Goal: Find specific page/section: Find specific page/section

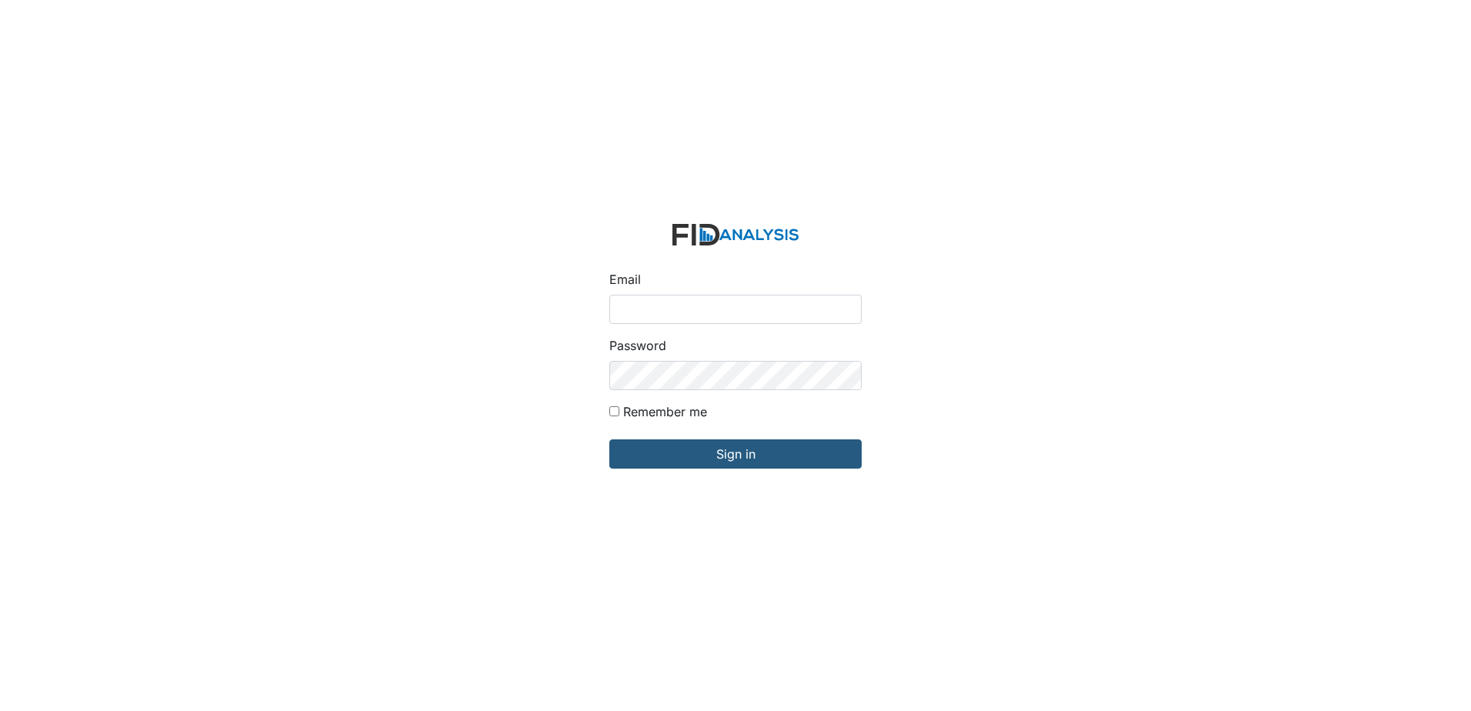
click at [655, 306] on input "Email" at bounding box center [735, 309] width 252 height 29
type input "[EMAIL_ADDRESS][DOMAIN_NAME]"
click at [609, 439] on input "Sign in" at bounding box center [735, 453] width 252 height 29
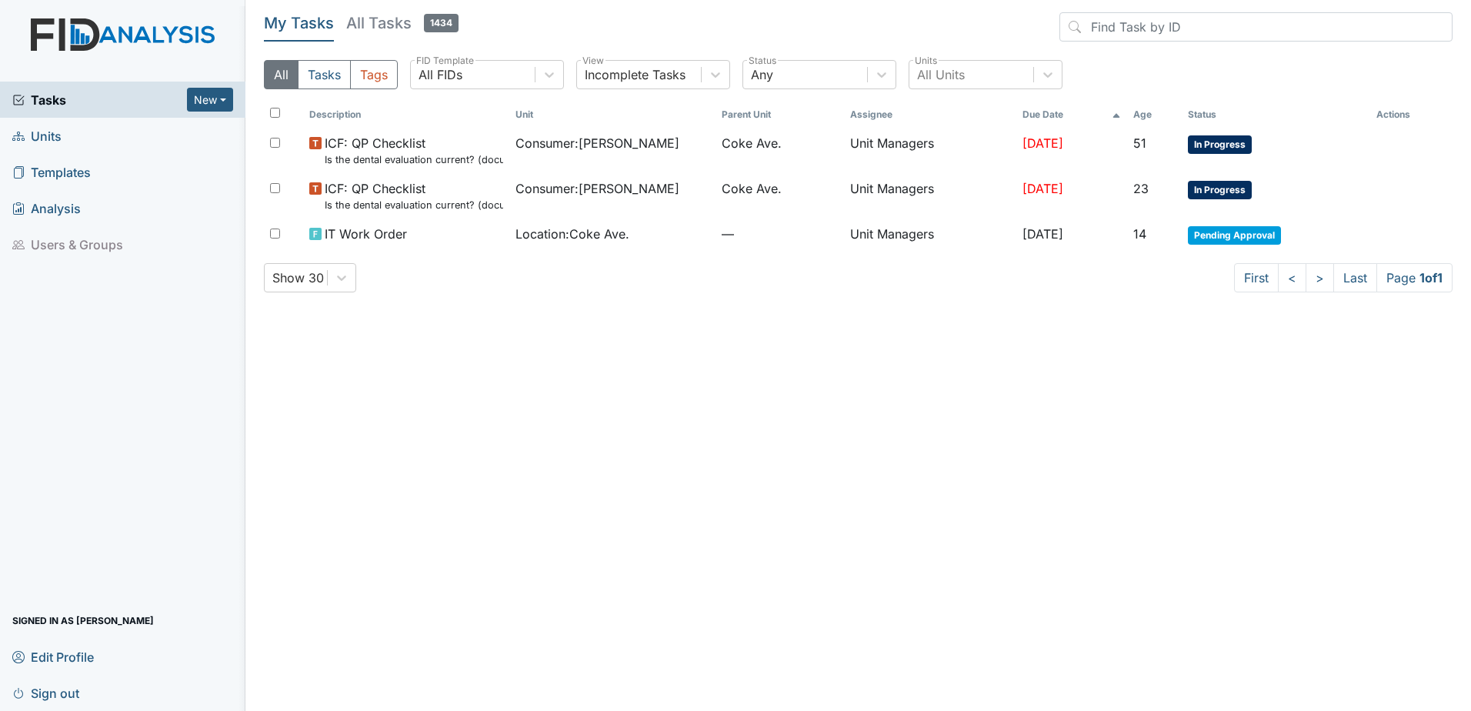
click at [45, 136] on span "Units" at bounding box center [36, 136] width 49 height 24
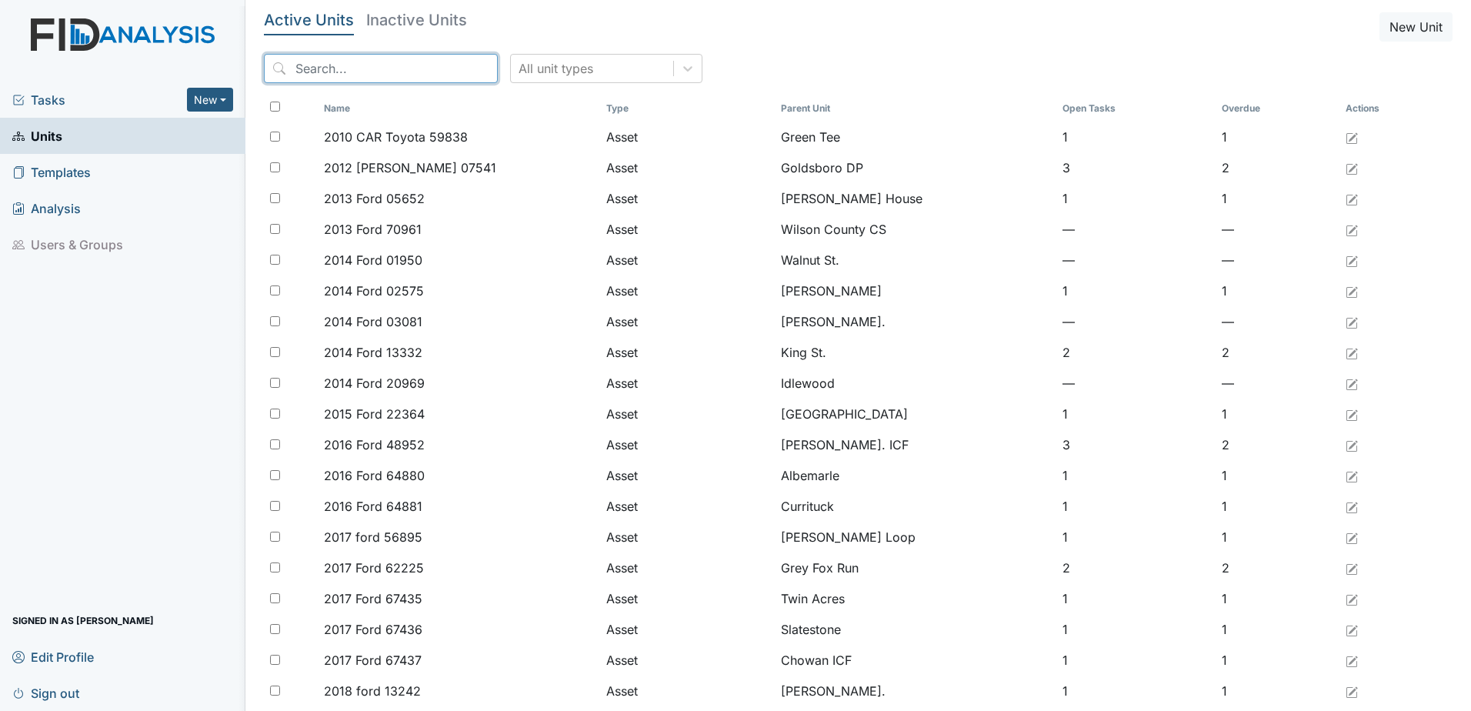
click at [338, 69] on input "search" at bounding box center [381, 68] width 234 height 29
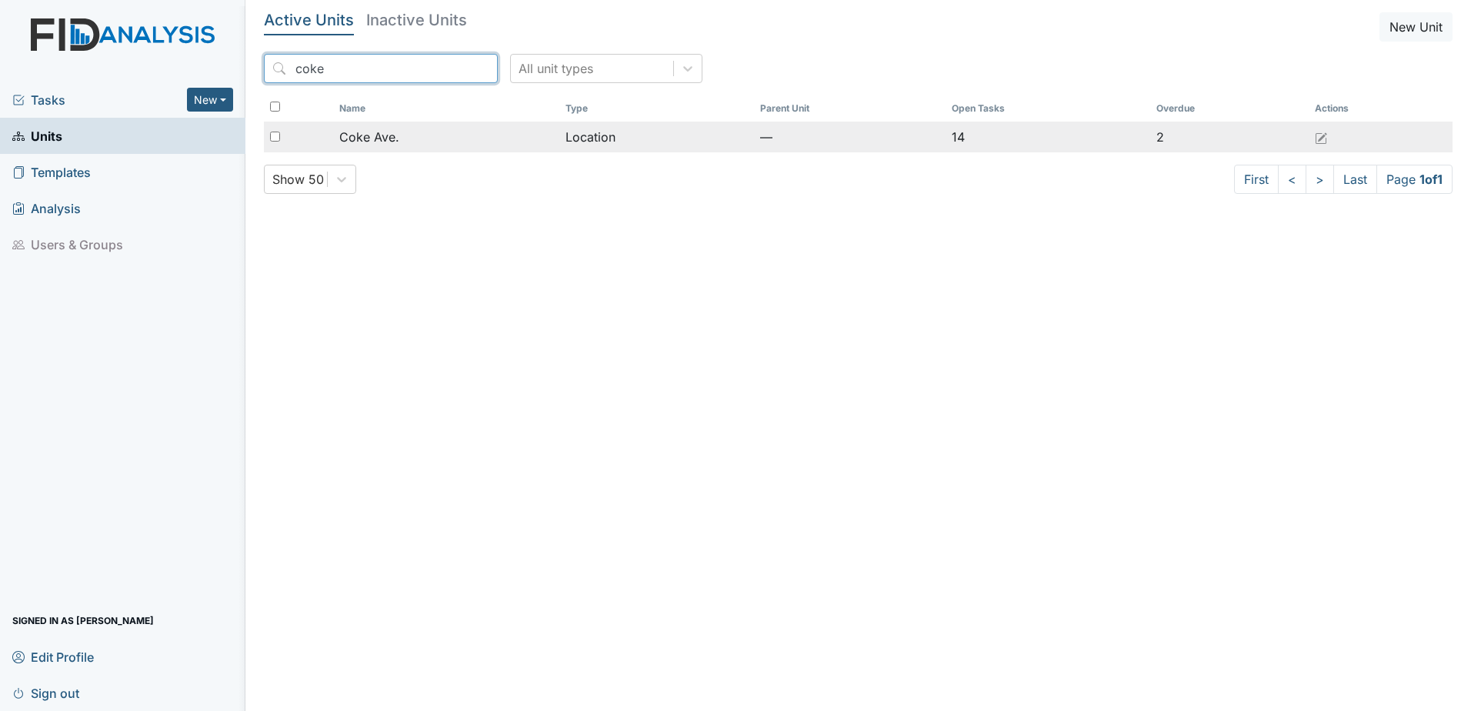
type input "coke"
click at [371, 122] on td "Coke Ave." at bounding box center [445, 137] width 225 height 31
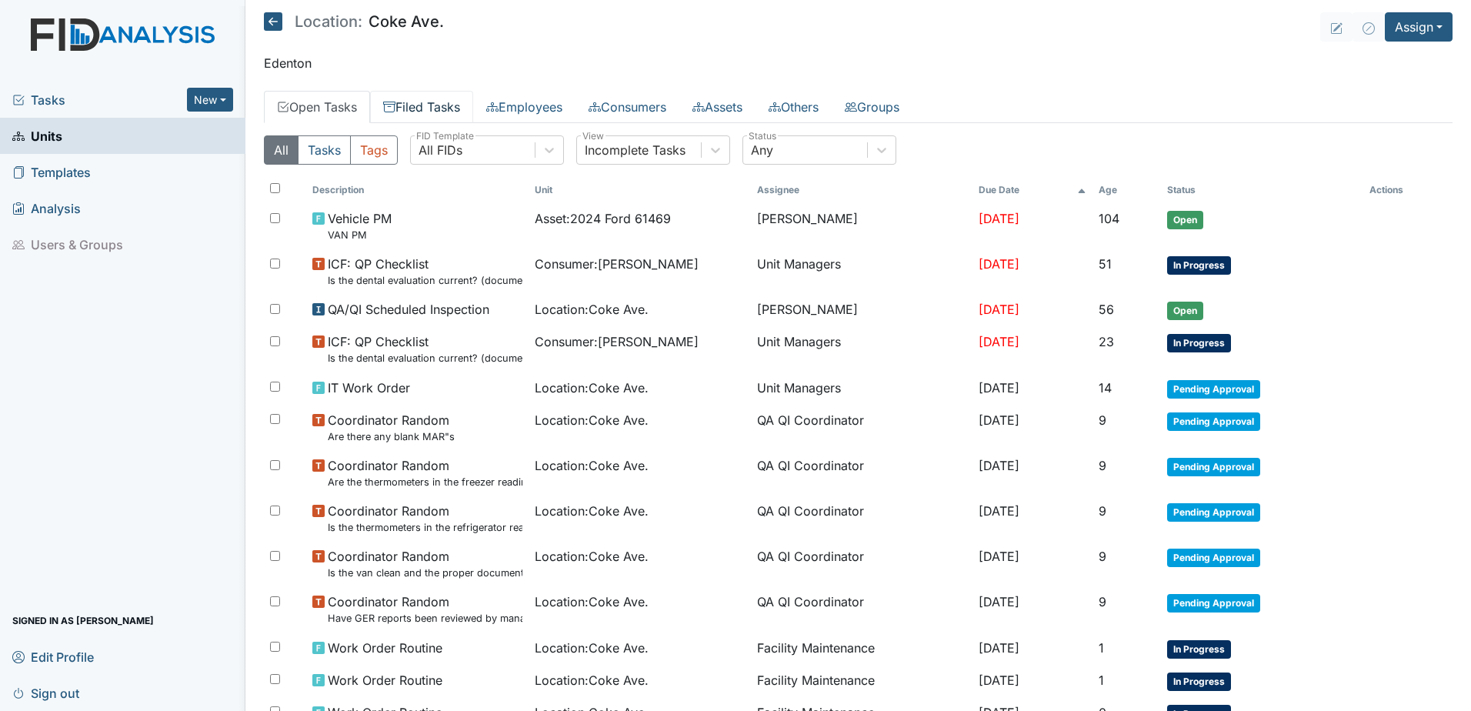
click at [454, 108] on link "Filed Tasks" at bounding box center [421, 107] width 103 height 32
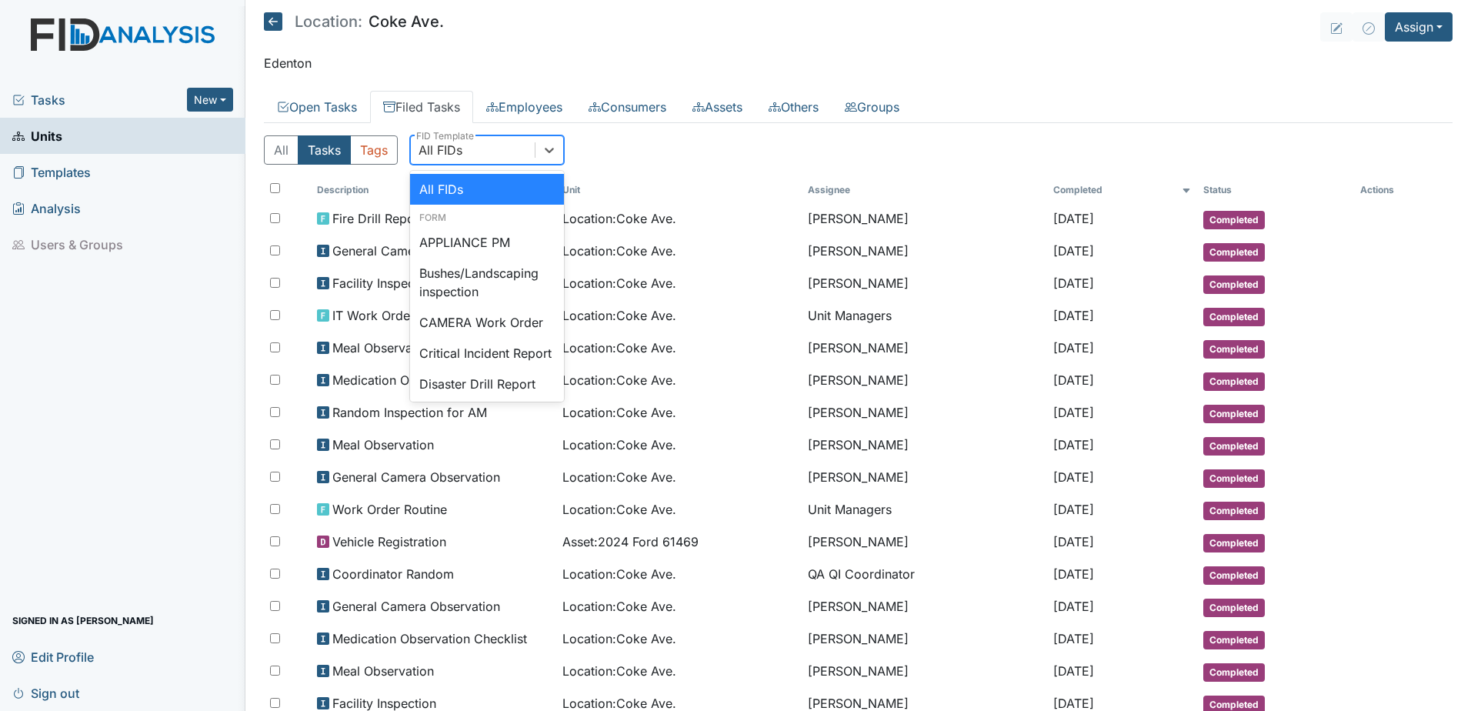
click at [472, 151] on div "All FIDs" at bounding box center [473, 150] width 124 height 28
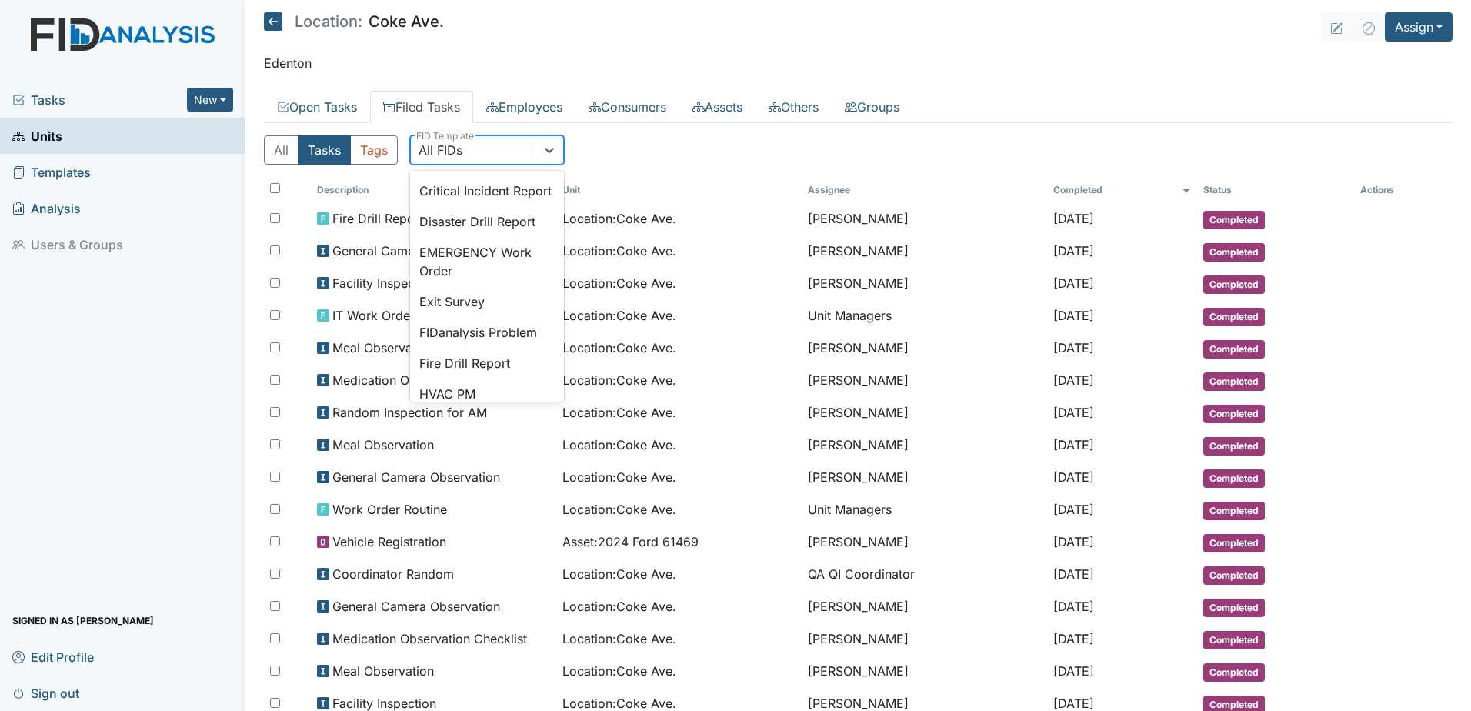
scroll to position [154, 0]
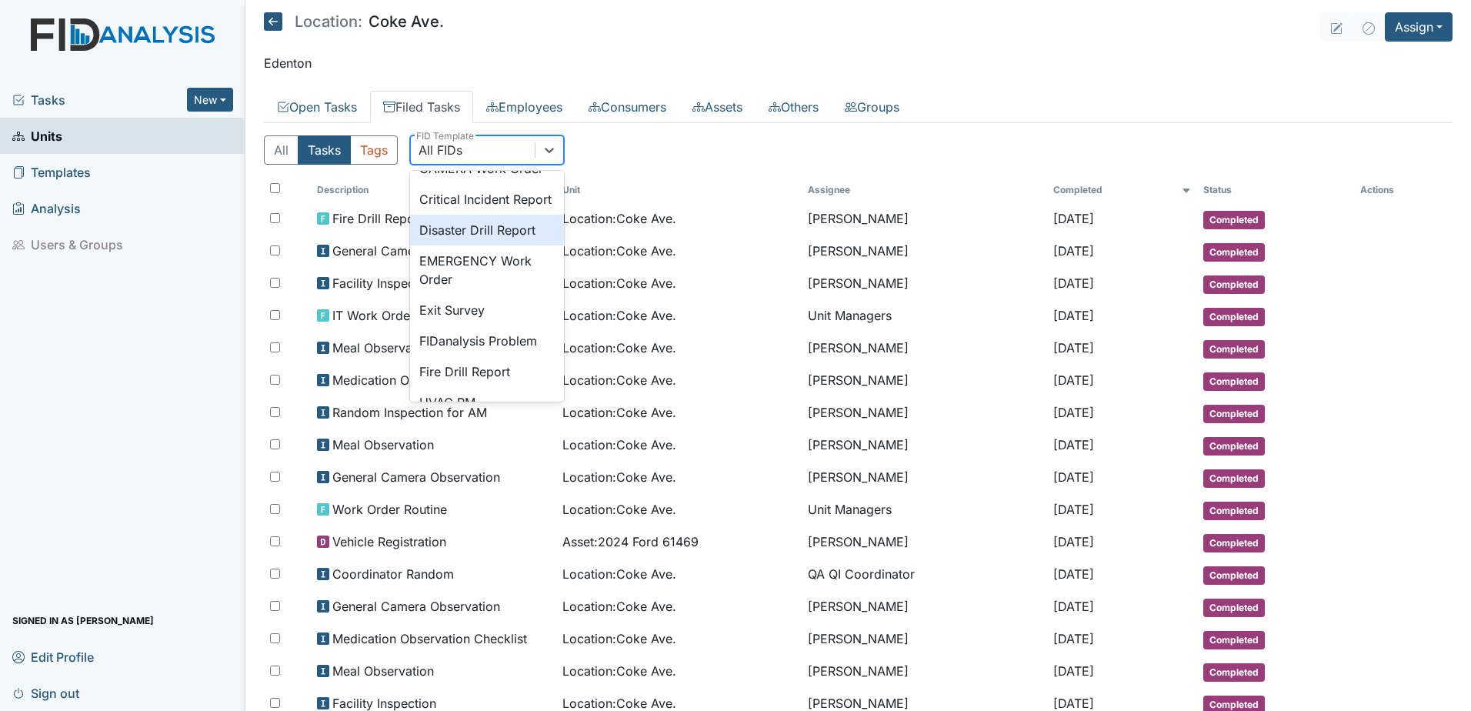
click at [482, 245] on div "Disaster Drill Report" at bounding box center [487, 230] width 154 height 31
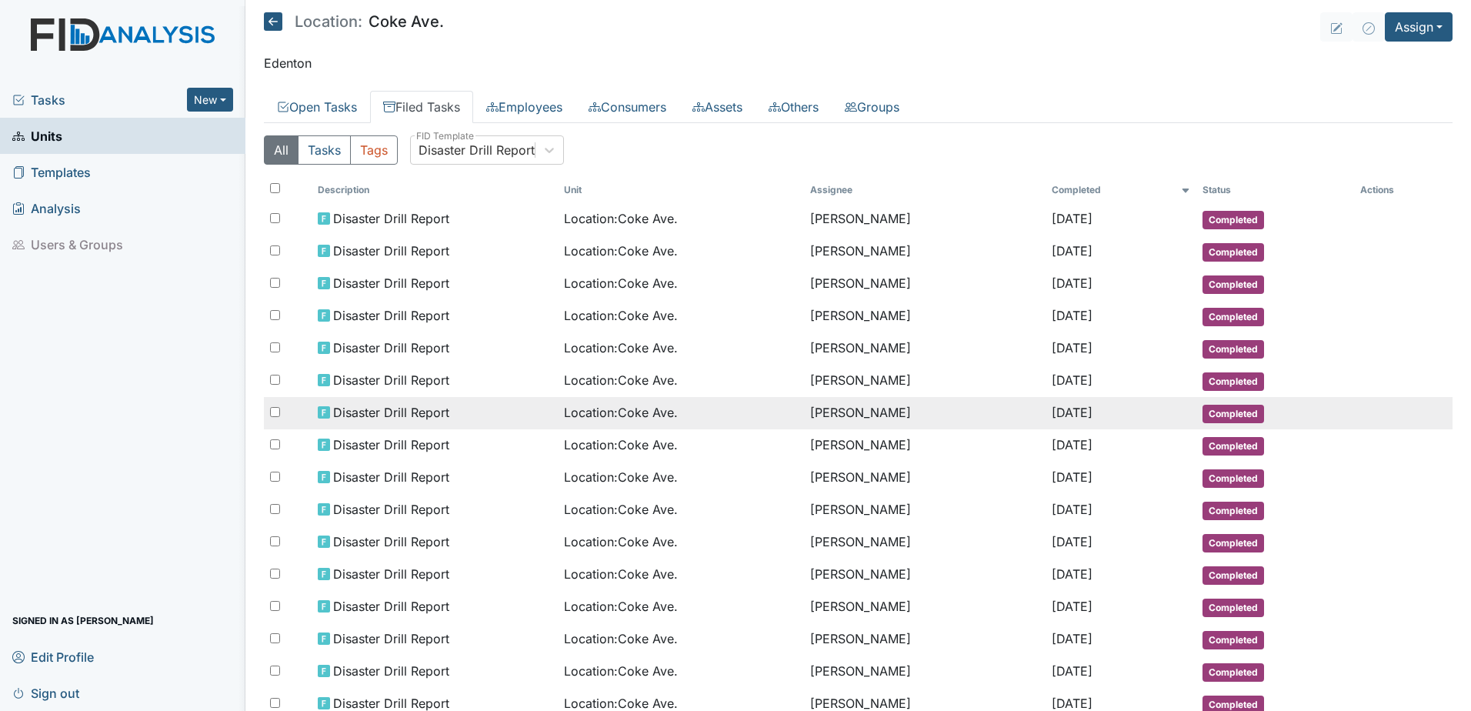
click at [691, 407] on div "Location : Coke Ave." at bounding box center [681, 412] width 234 height 18
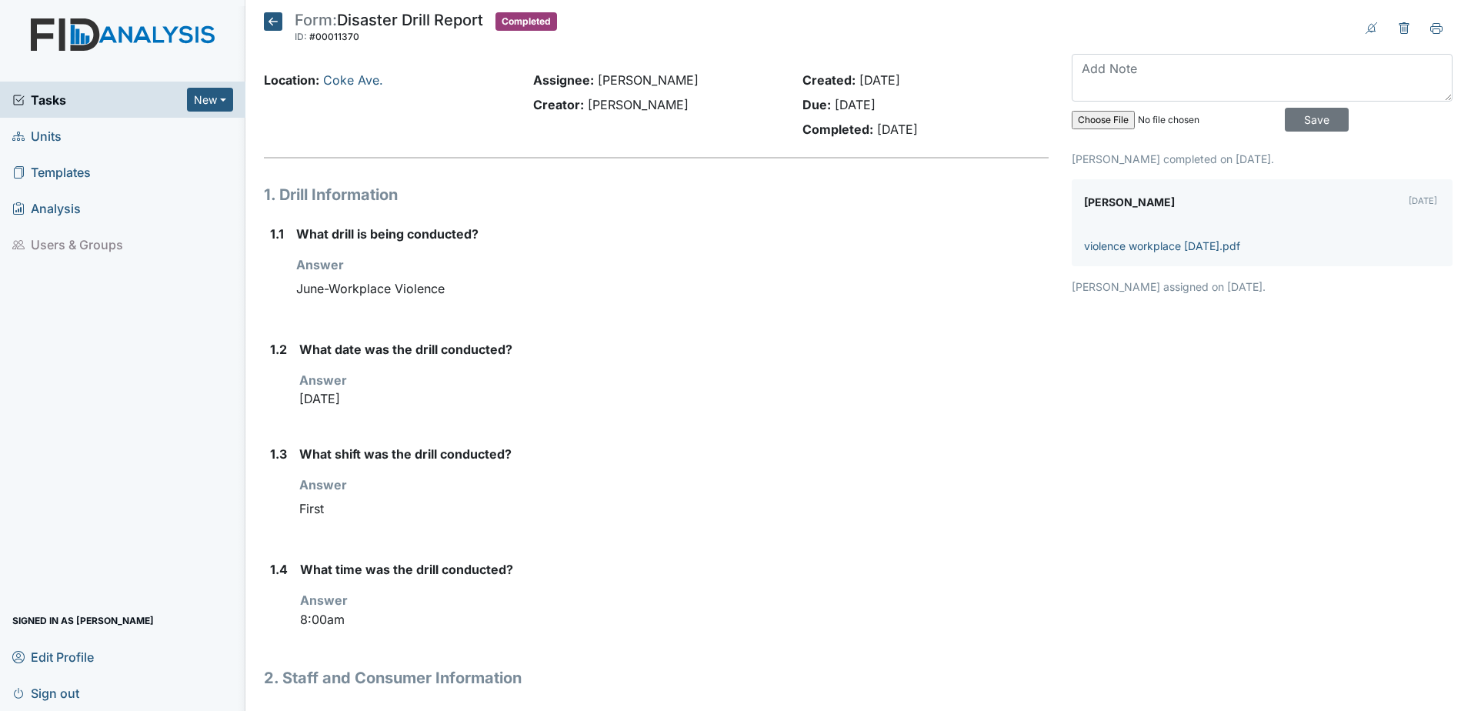
click at [275, 22] on icon at bounding box center [273, 21] width 18 height 18
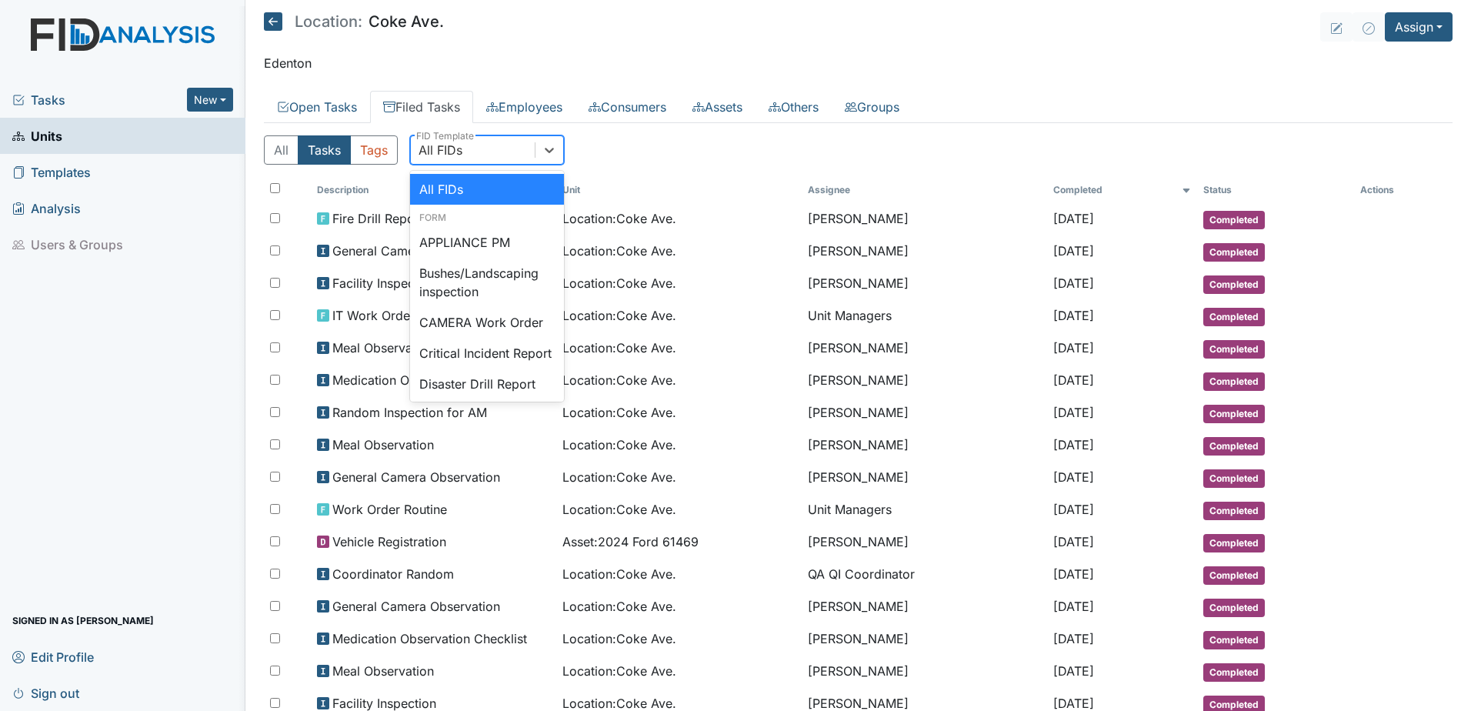
click at [502, 153] on div "All FIDs" at bounding box center [473, 150] width 124 height 28
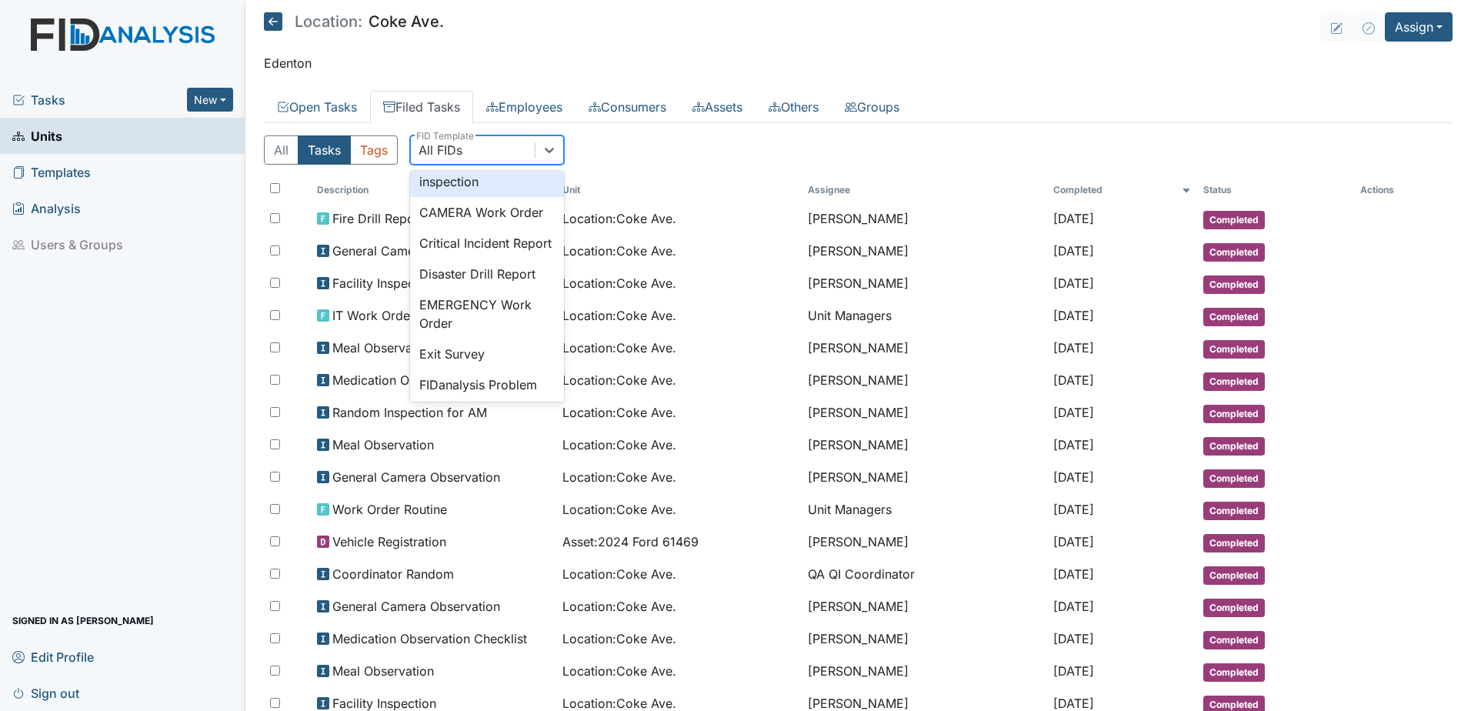
scroll to position [154, 0]
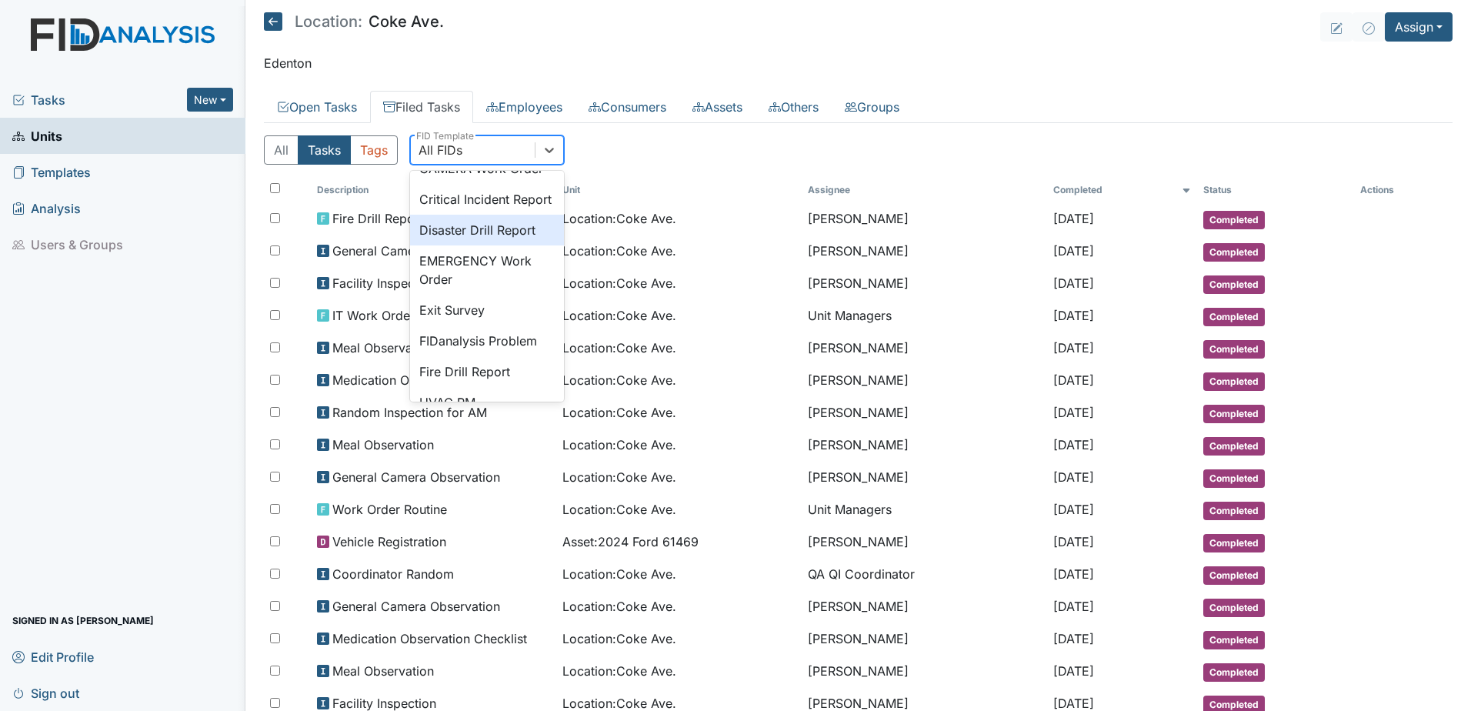
click at [485, 245] on div "Disaster Drill Report" at bounding box center [487, 230] width 154 height 31
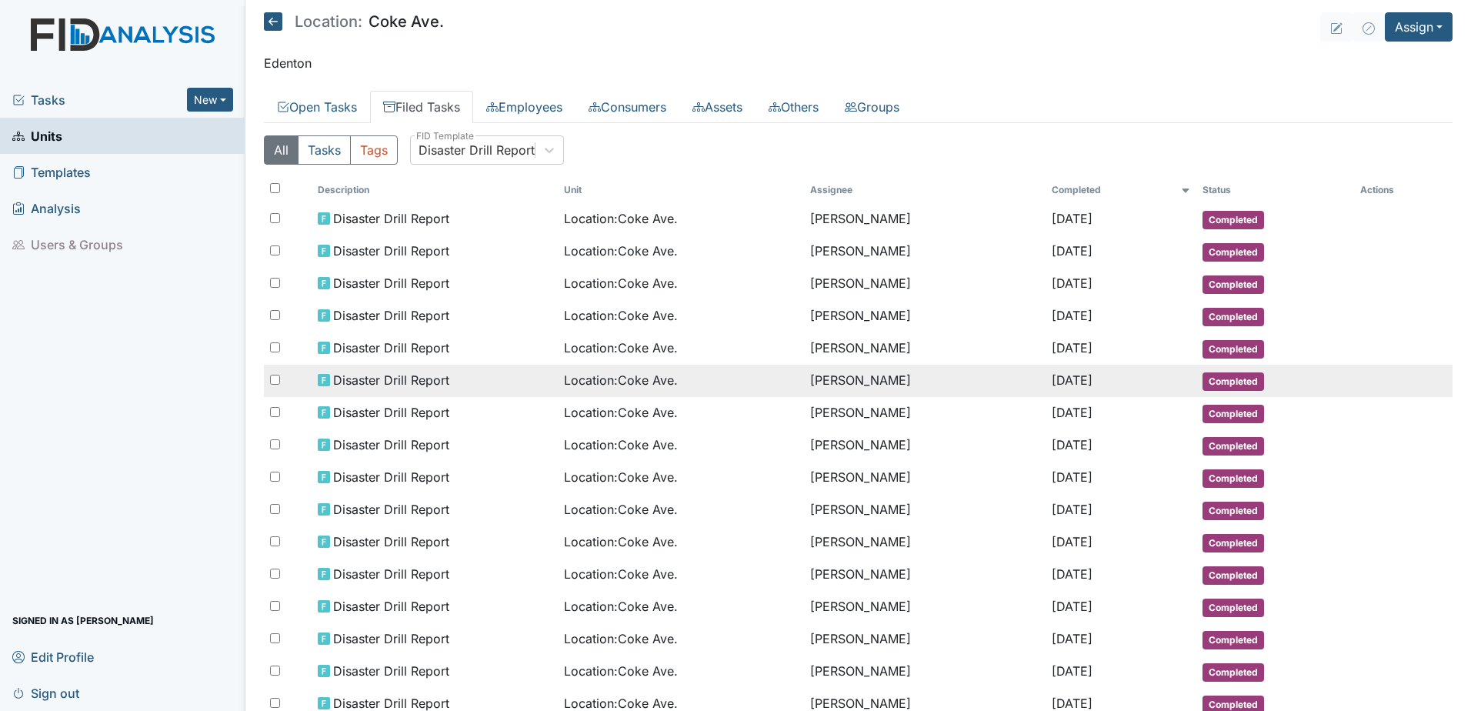
click at [1051, 380] on span "Jun 15, 2025" at bounding box center [1071, 379] width 41 height 15
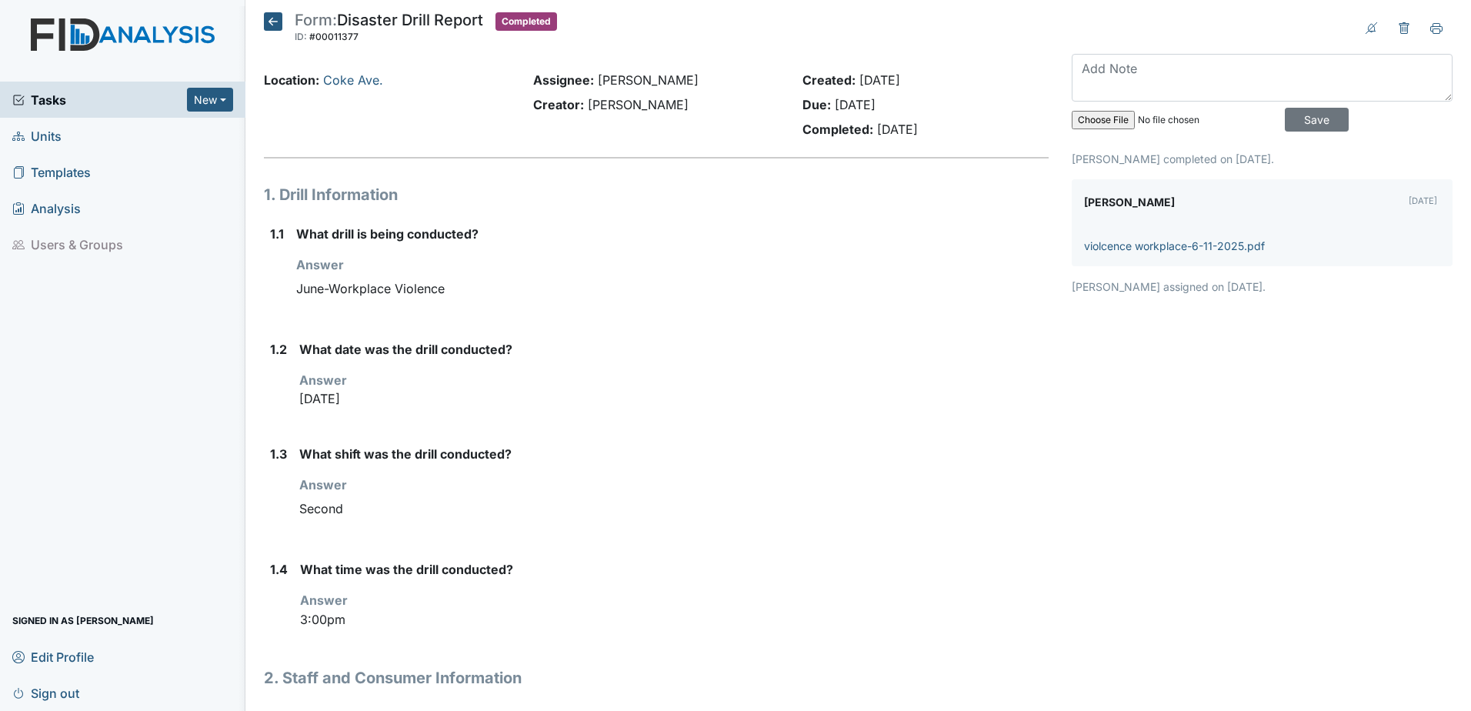
click at [270, 22] on icon at bounding box center [273, 21] width 18 height 18
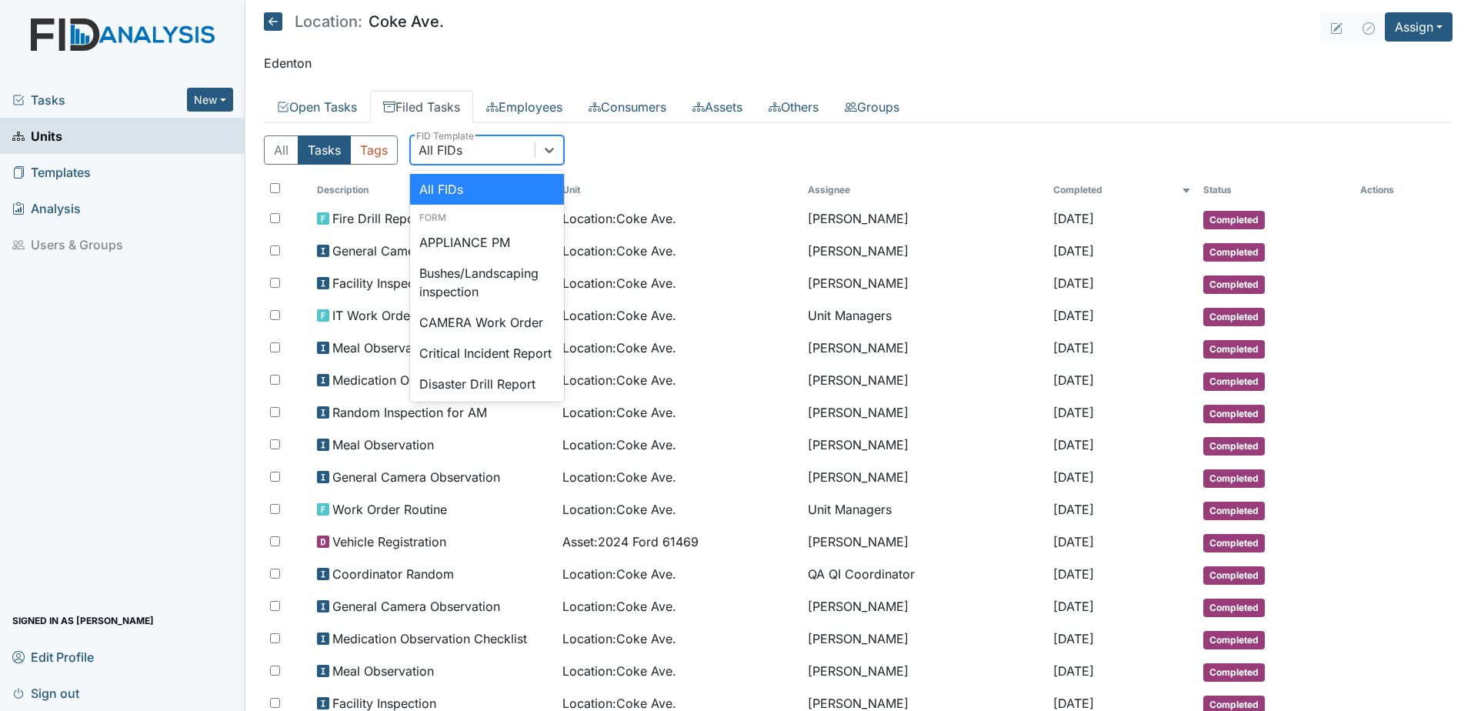
click at [445, 142] on div "All FIDs" at bounding box center [440, 150] width 44 height 18
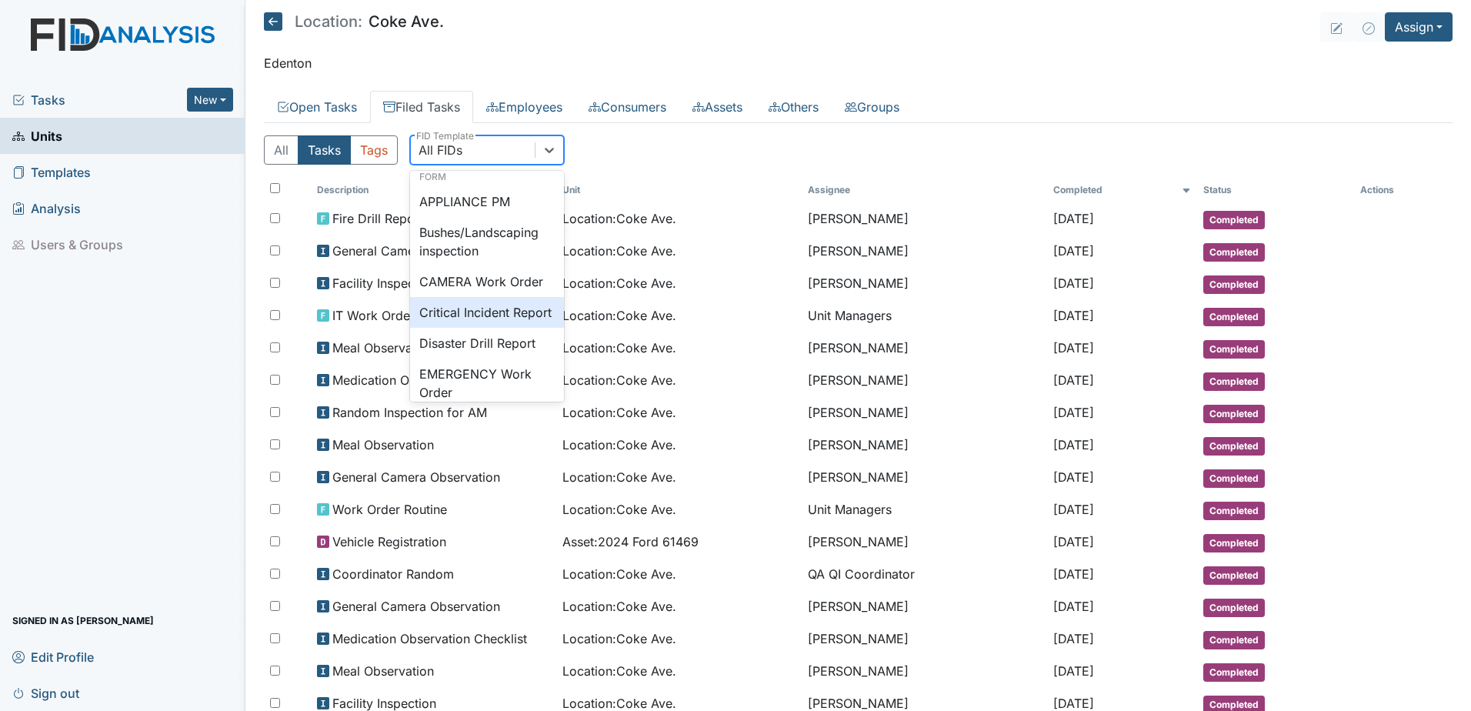
scroll to position [77, 0]
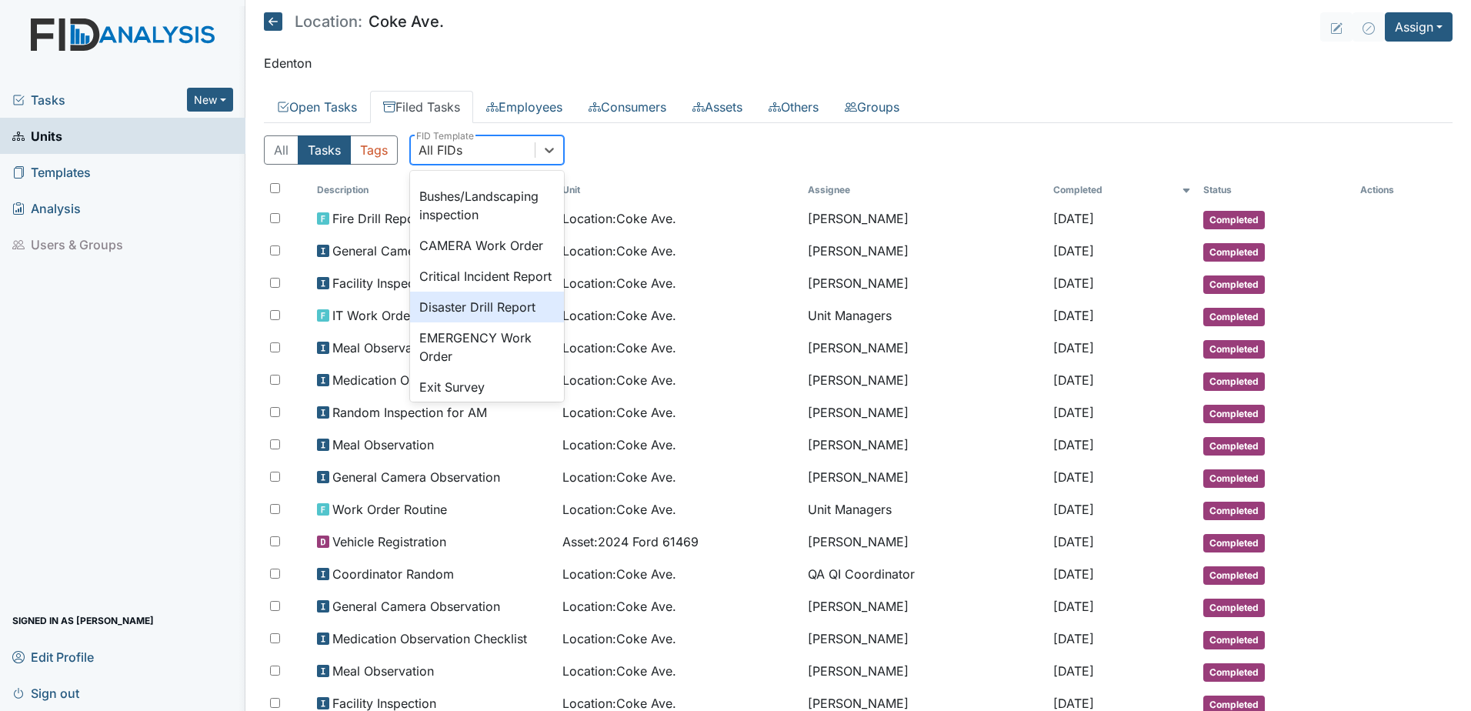
click at [447, 310] on div "Disaster Drill Report" at bounding box center [487, 306] width 154 height 31
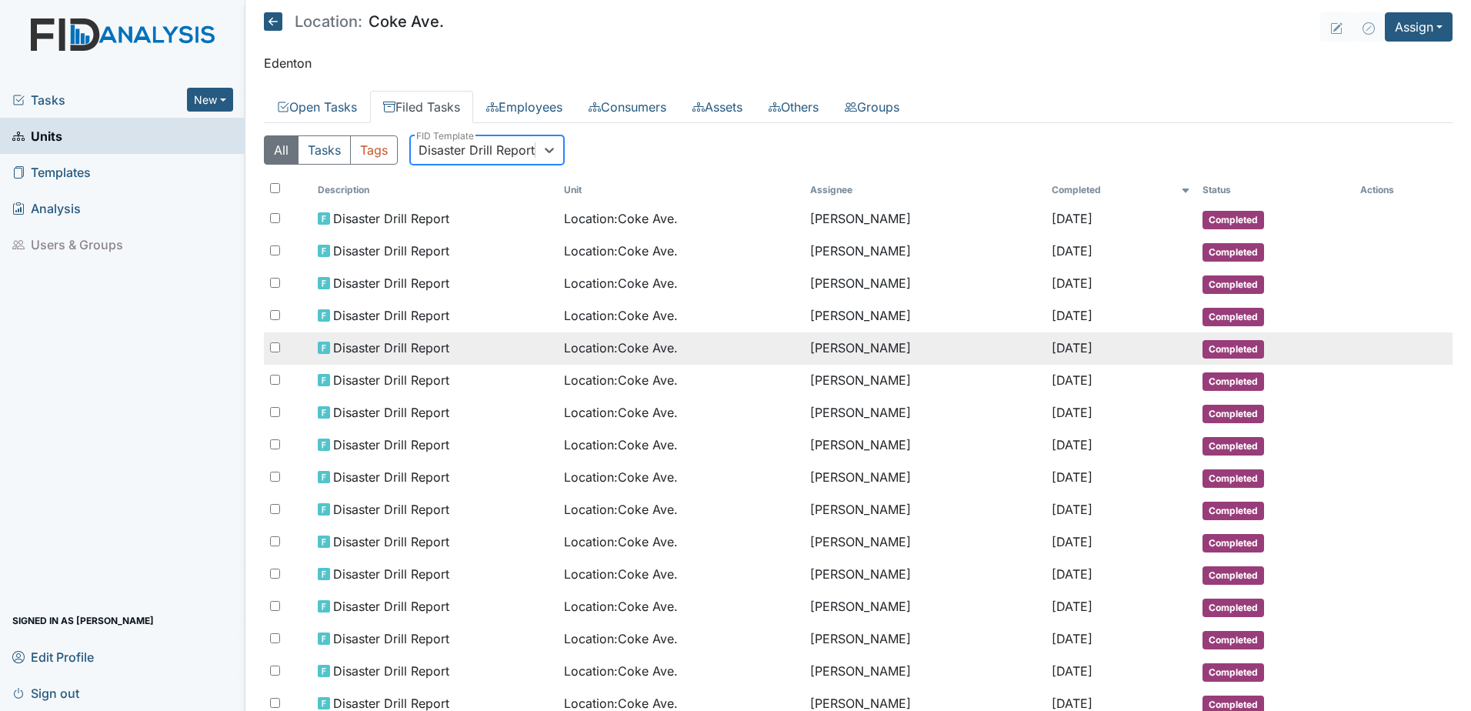
click at [1051, 350] on span "Jun 15, 2025" at bounding box center [1071, 347] width 41 height 15
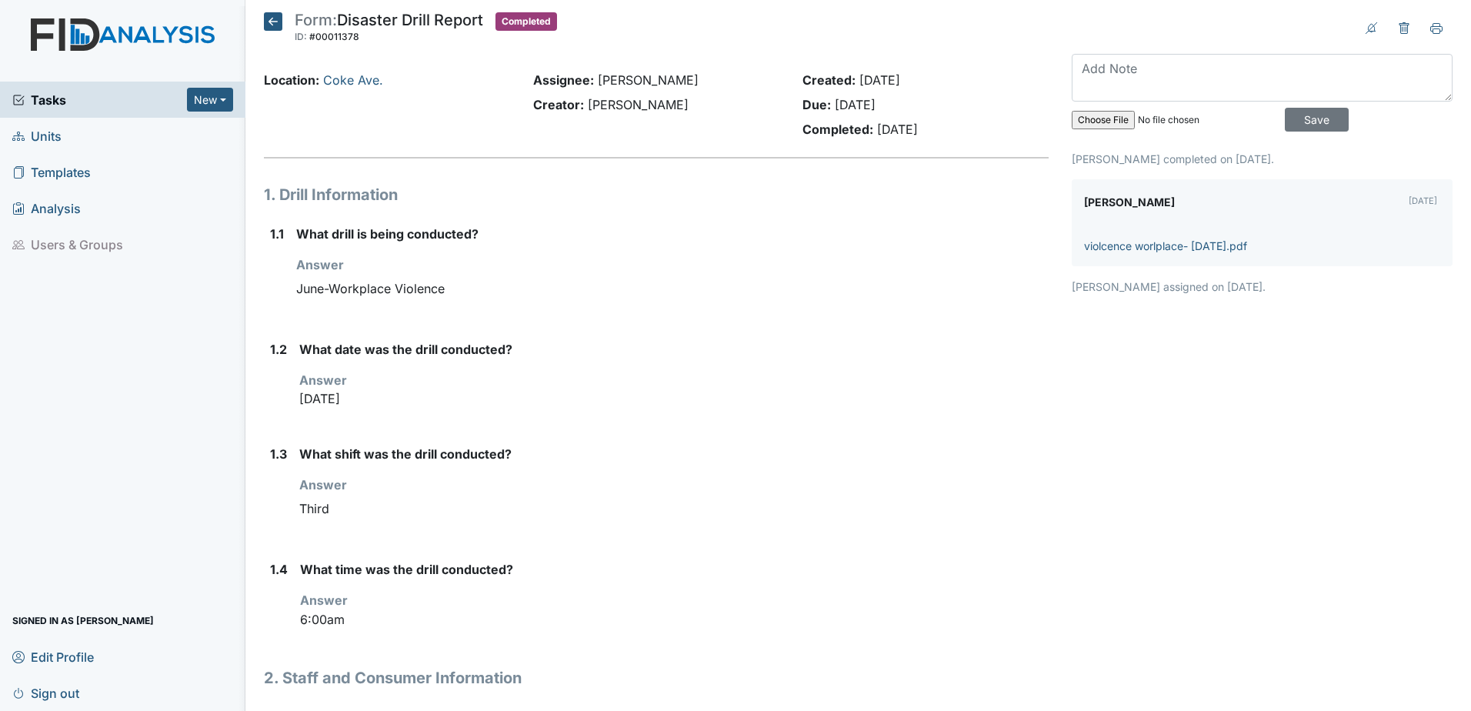
click at [284, 30] on h5 "Form: Disaster Drill Report ID: #00011378 Completed Autosaving..." at bounding box center [410, 29] width 293 height 34
click at [277, 22] on icon at bounding box center [273, 21] width 18 height 18
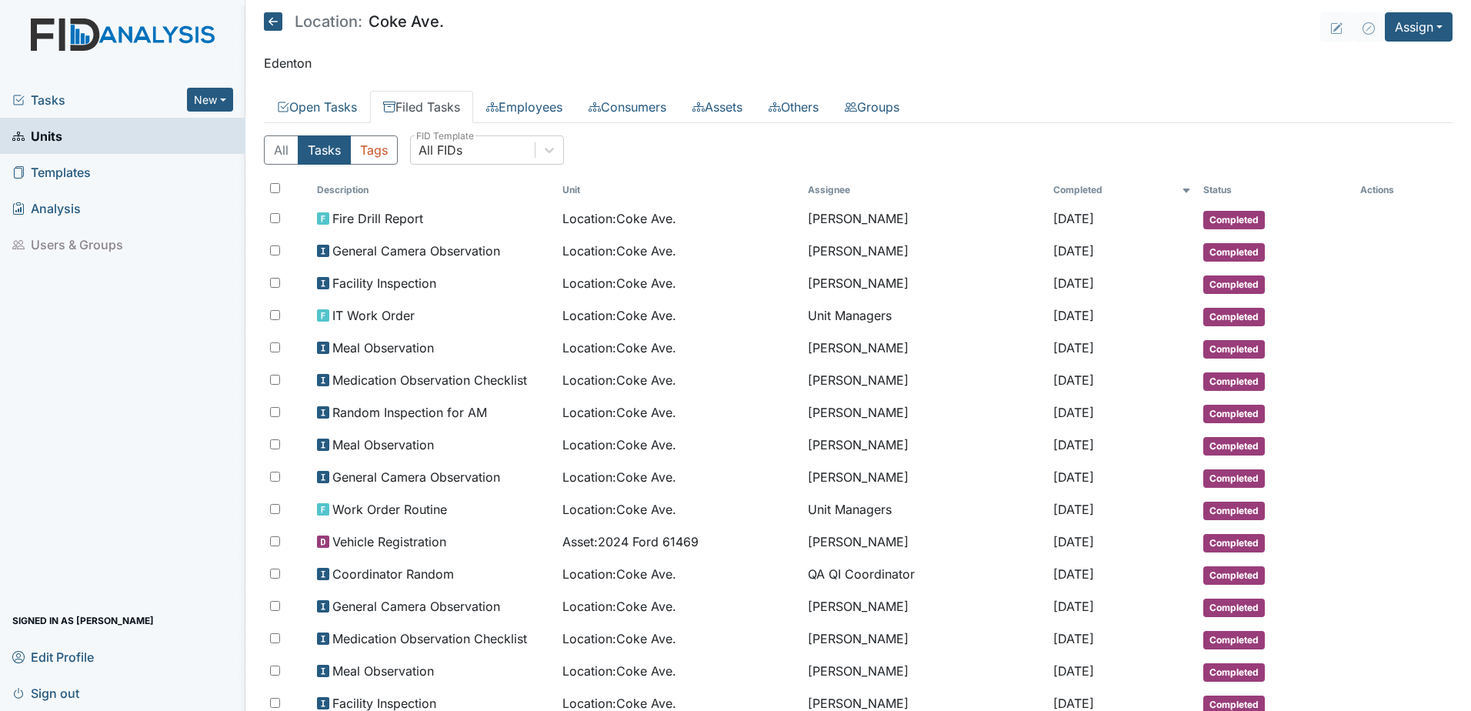
click at [421, 112] on link "Filed Tasks" at bounding box center [421, 107] width 103 height 32
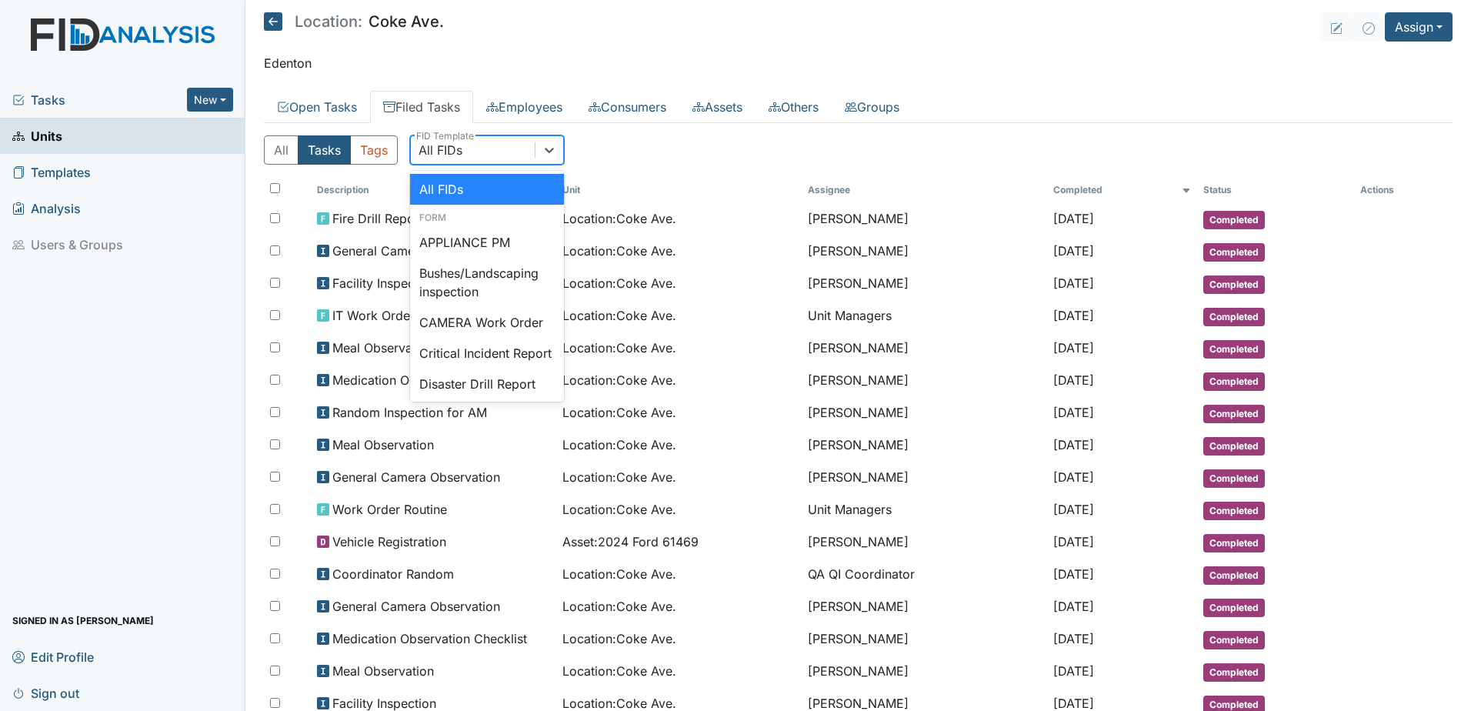
click at [451, 149] on div "All FIDs" at bounding box center [440, 150] width 44 height 18
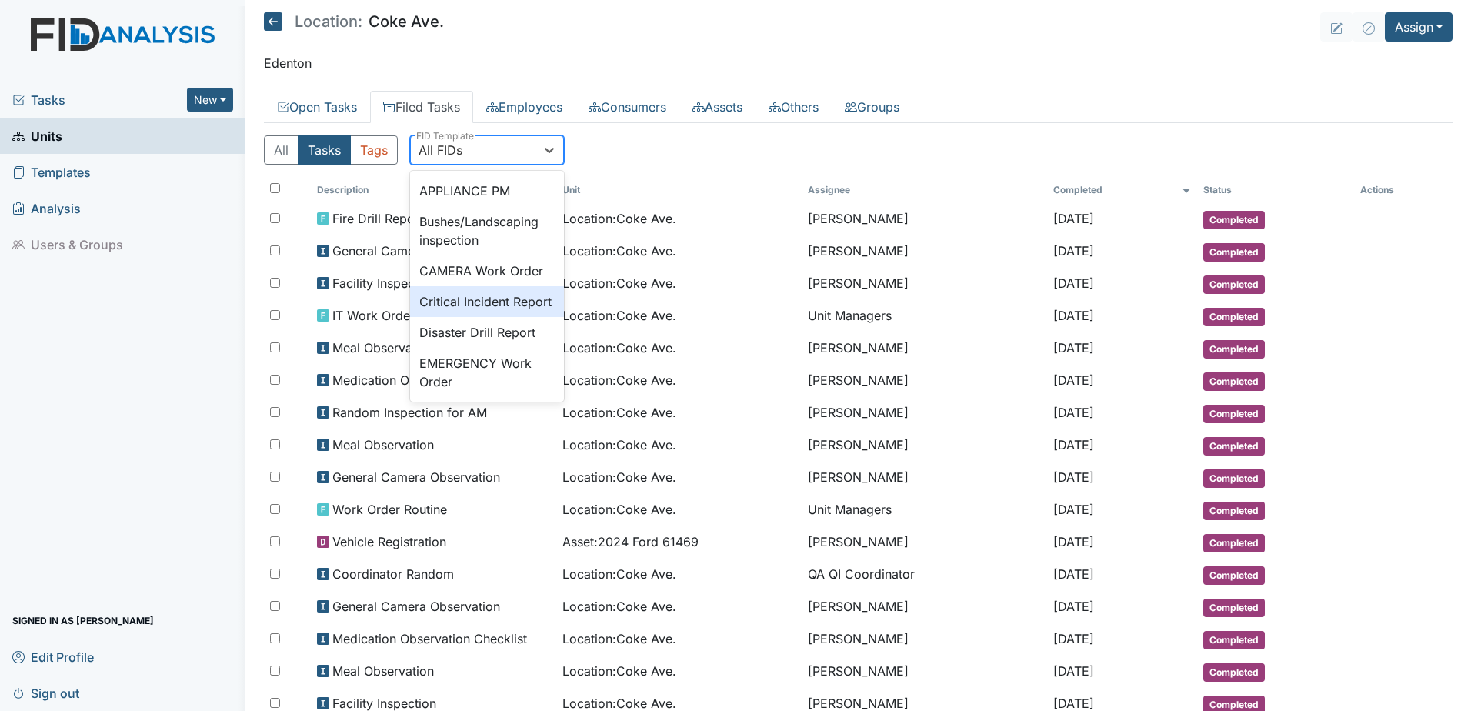
scroll to position [77, 0]
click at [473, 322] on div "Disaster Drill Report" at bounding box center [487, 306] width 154 height 31
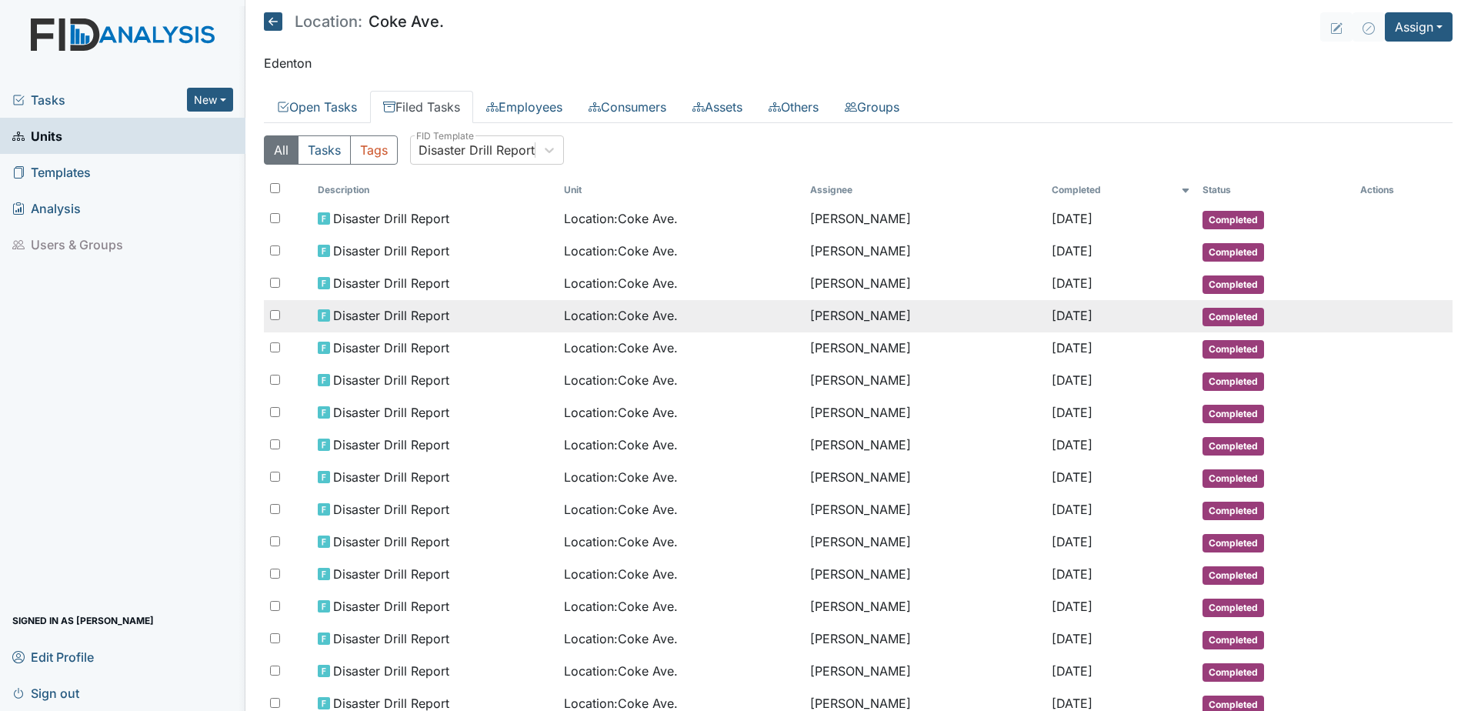
click at [1051, 314] on span "[DATE]" at bounding box center [1071, 315] width 41 height 15
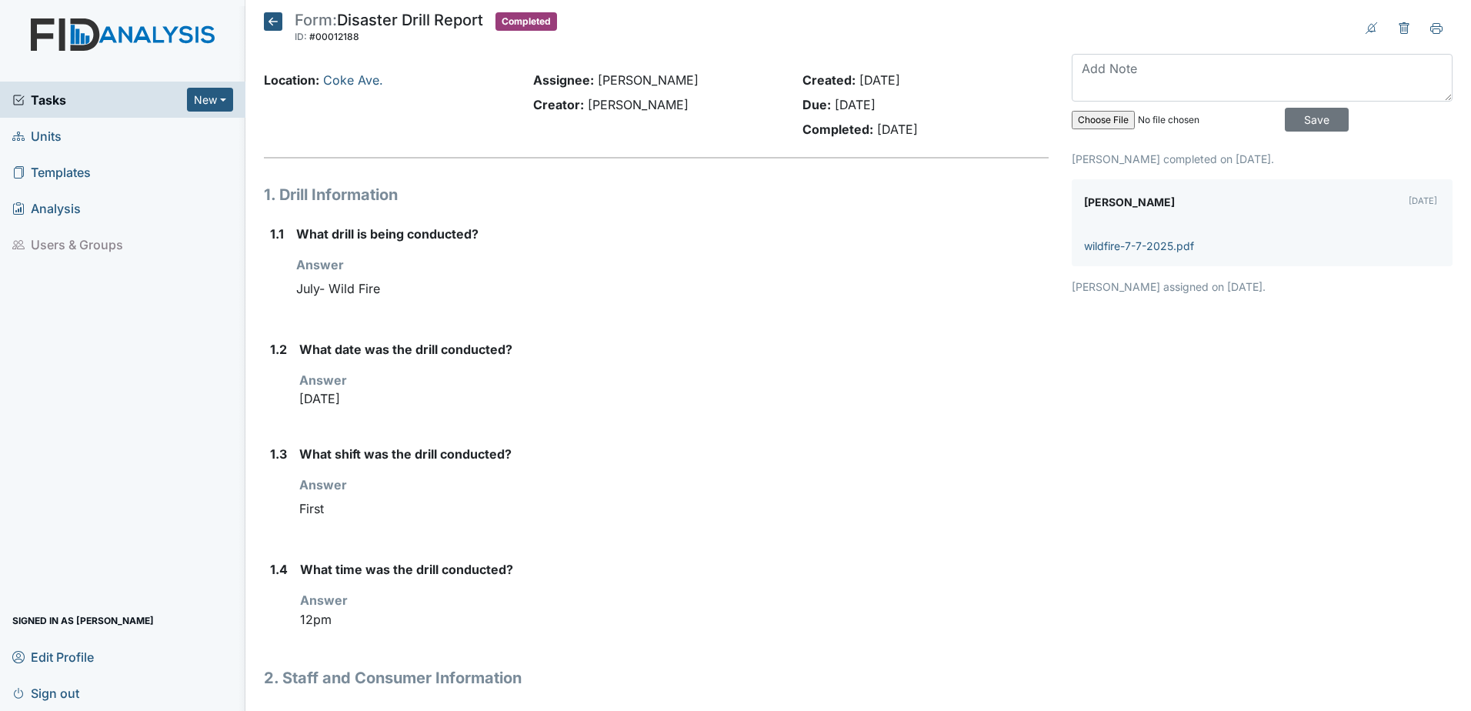
click at [281, 32] on h5 "Form: Disaster Drill Report ID: #00012188 Completed Autosaving..." at bounding box center [410, 29] width 293 height 34
click at [275, 19] on icon at bounding box center [273, 21] width 18 height 18
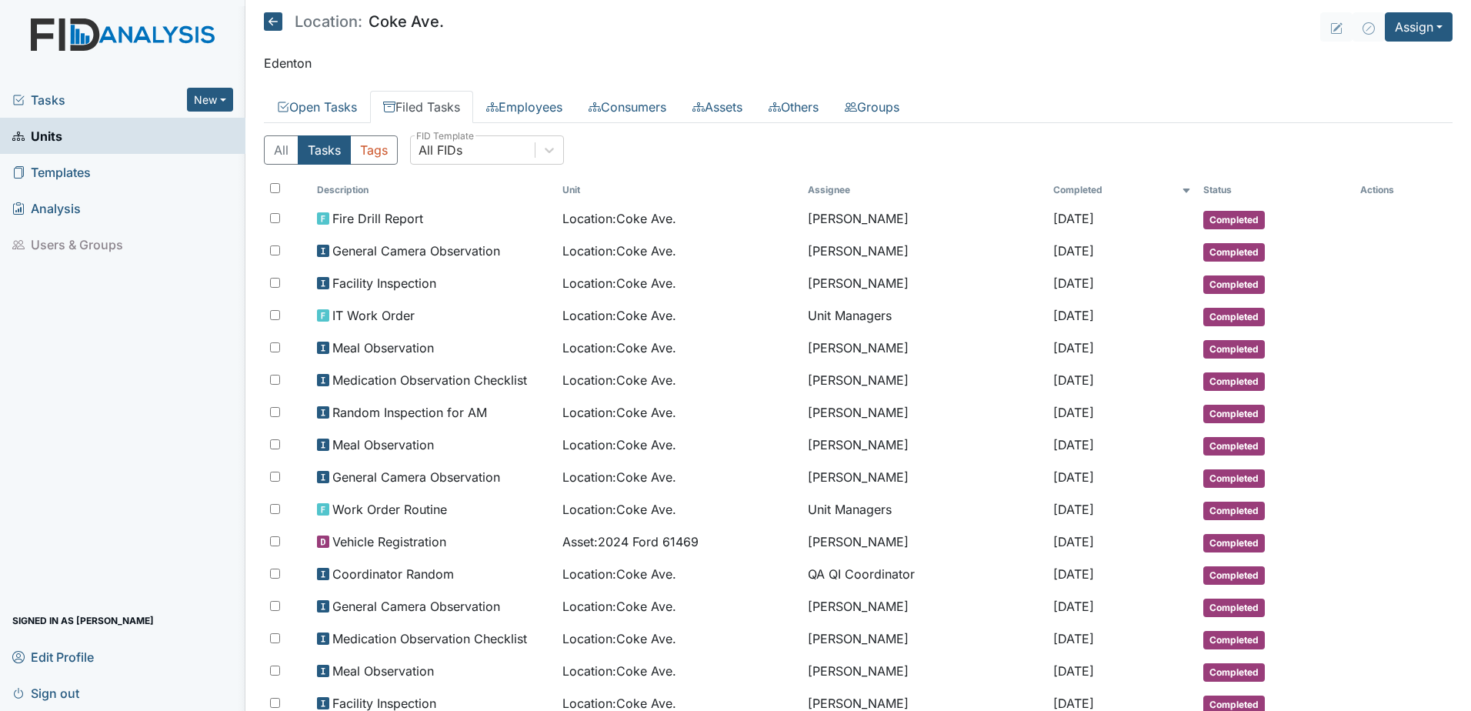
click at [437, 105] on link "Filed Tasks" at bounding box center [421, 107] width 103 height 32
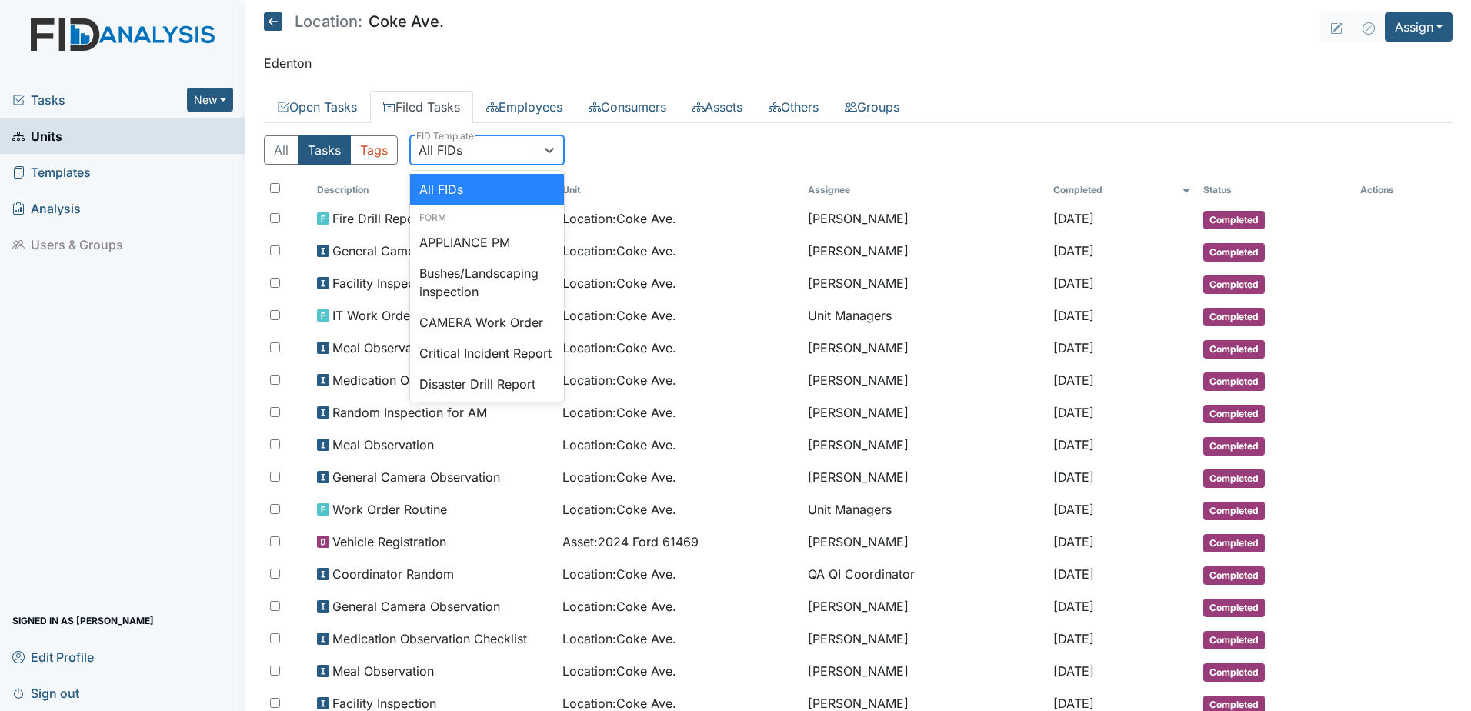
click at [461, 145] on div "All FIDs" at bounding box center [440, 150] width 44 height 18
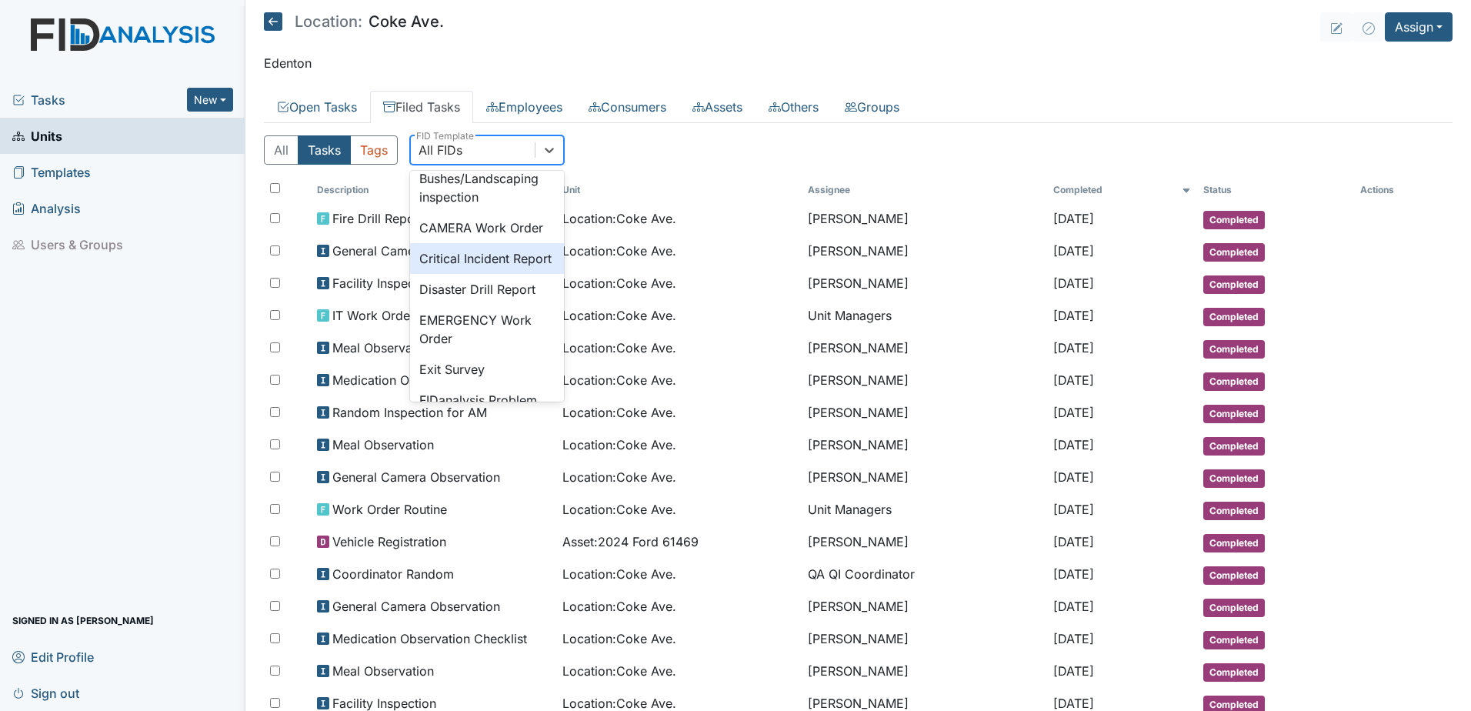
scroll to position [154, 0]
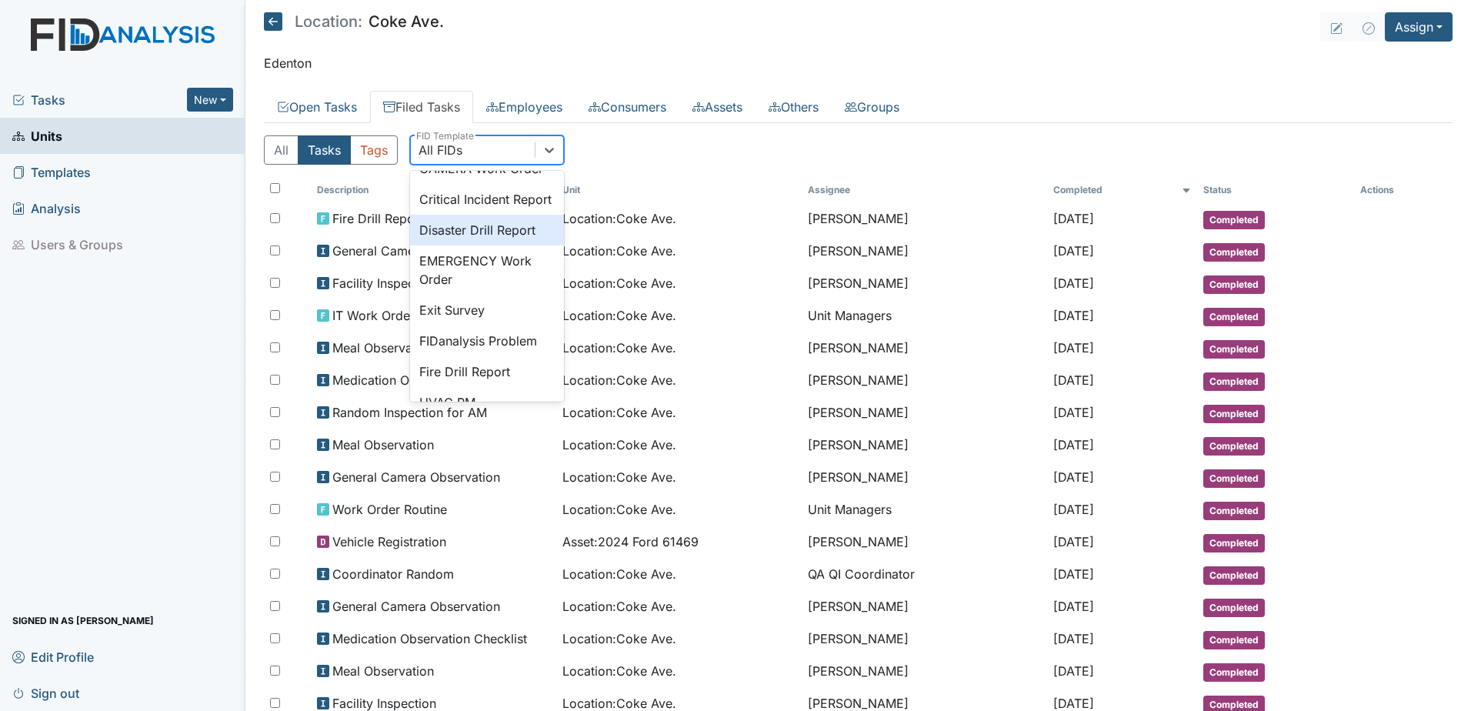
click at [446, 245] on div "Disaster Drill Report" at bounding box center [487, 230] width 154 height 31
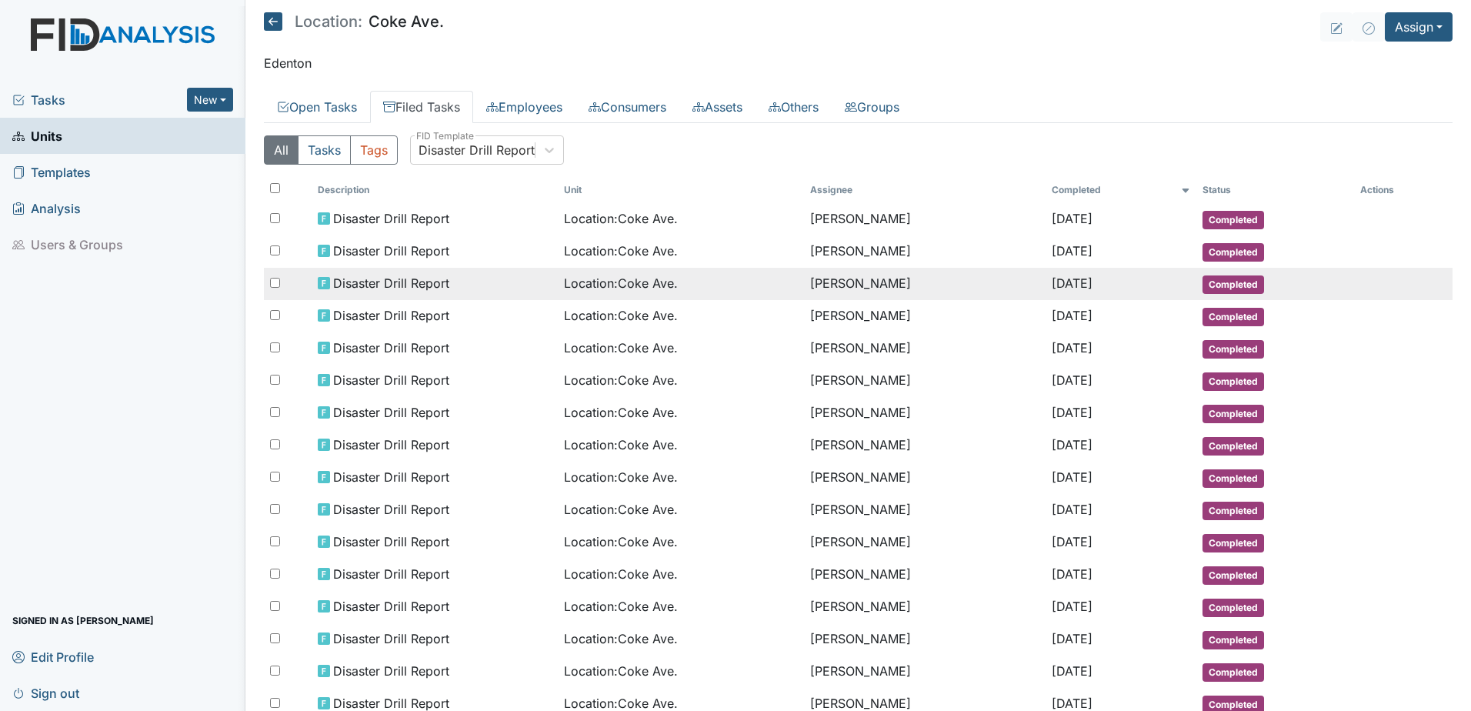
click at [1051, 285] on span "[DATE]" at bounding box center [1071, 282] width 41 height 15
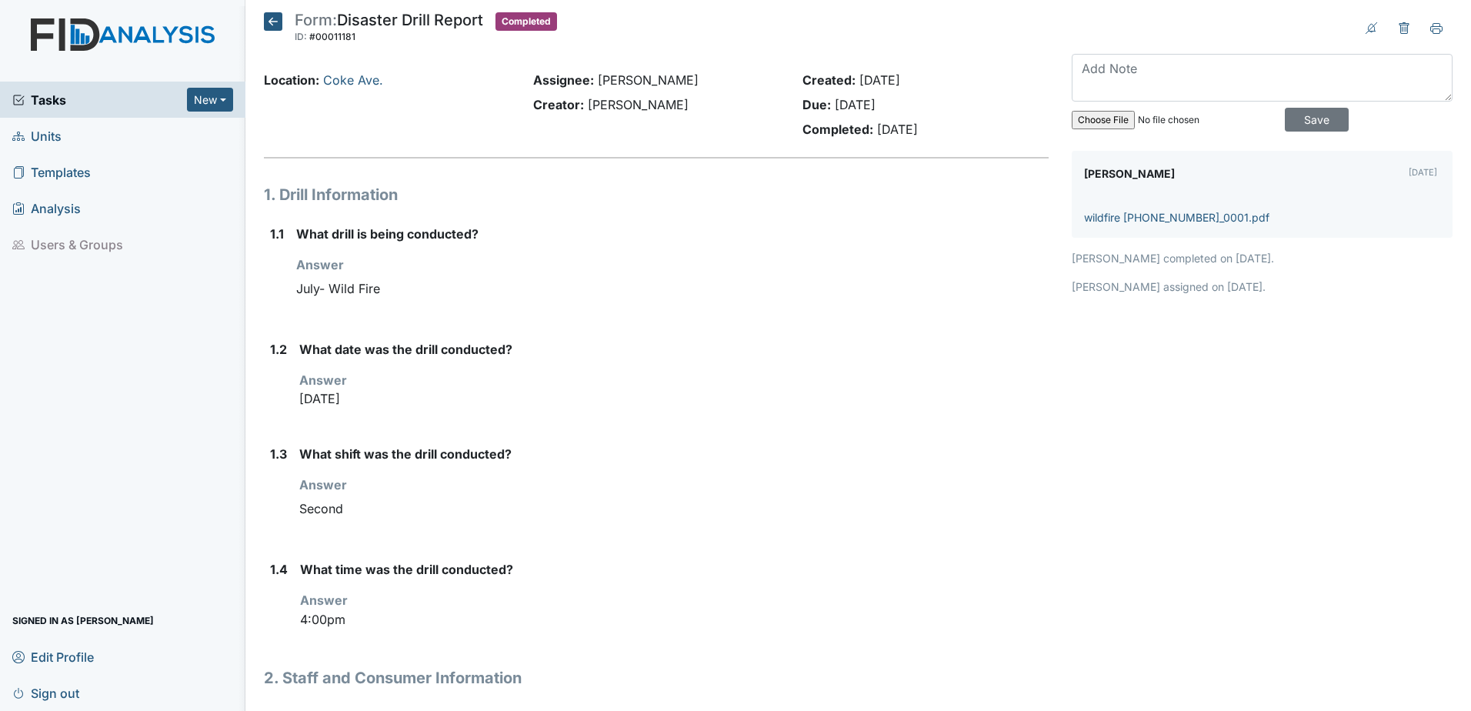
click at [278, 22] on icon at bounding box center [273, 21] width 18 height 18
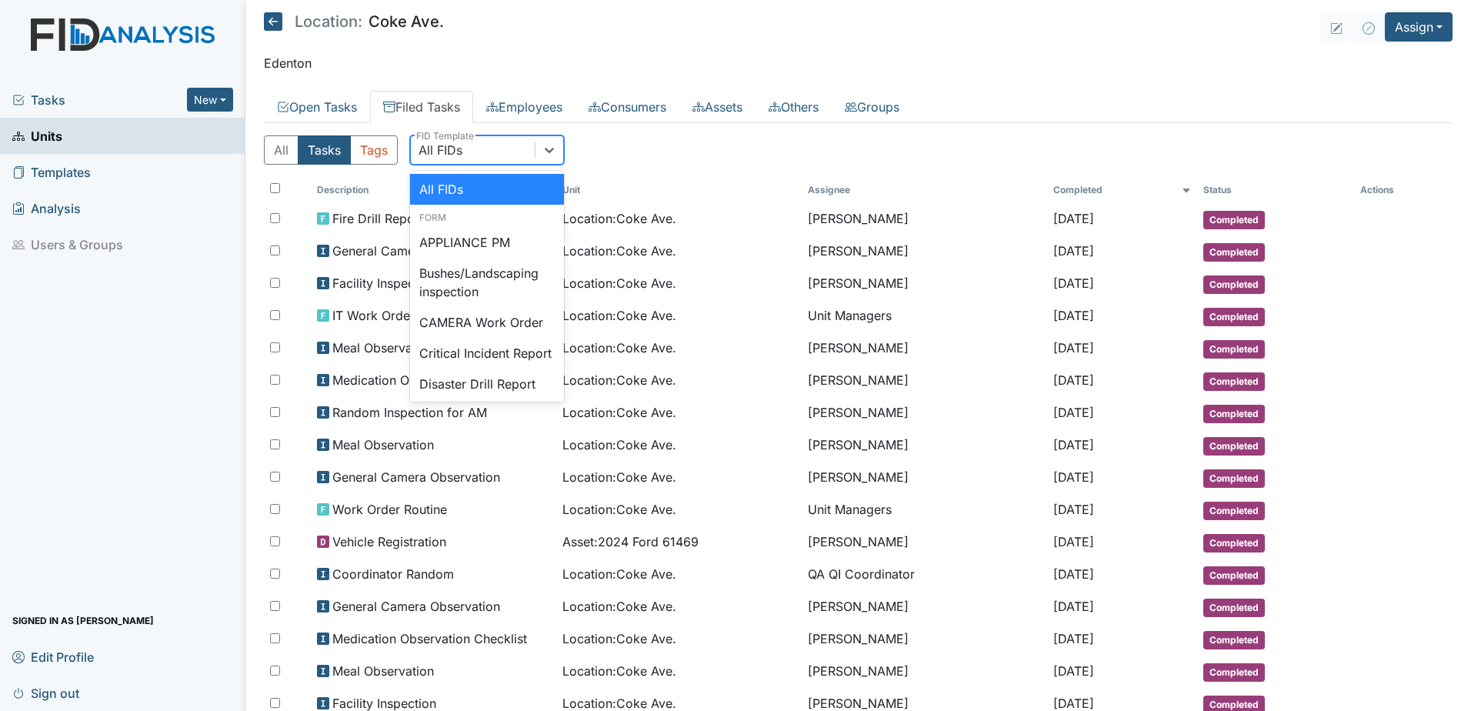
click at [496, 142] on div "All FIDs" at bounding box center [473, 150] width 124 height 28
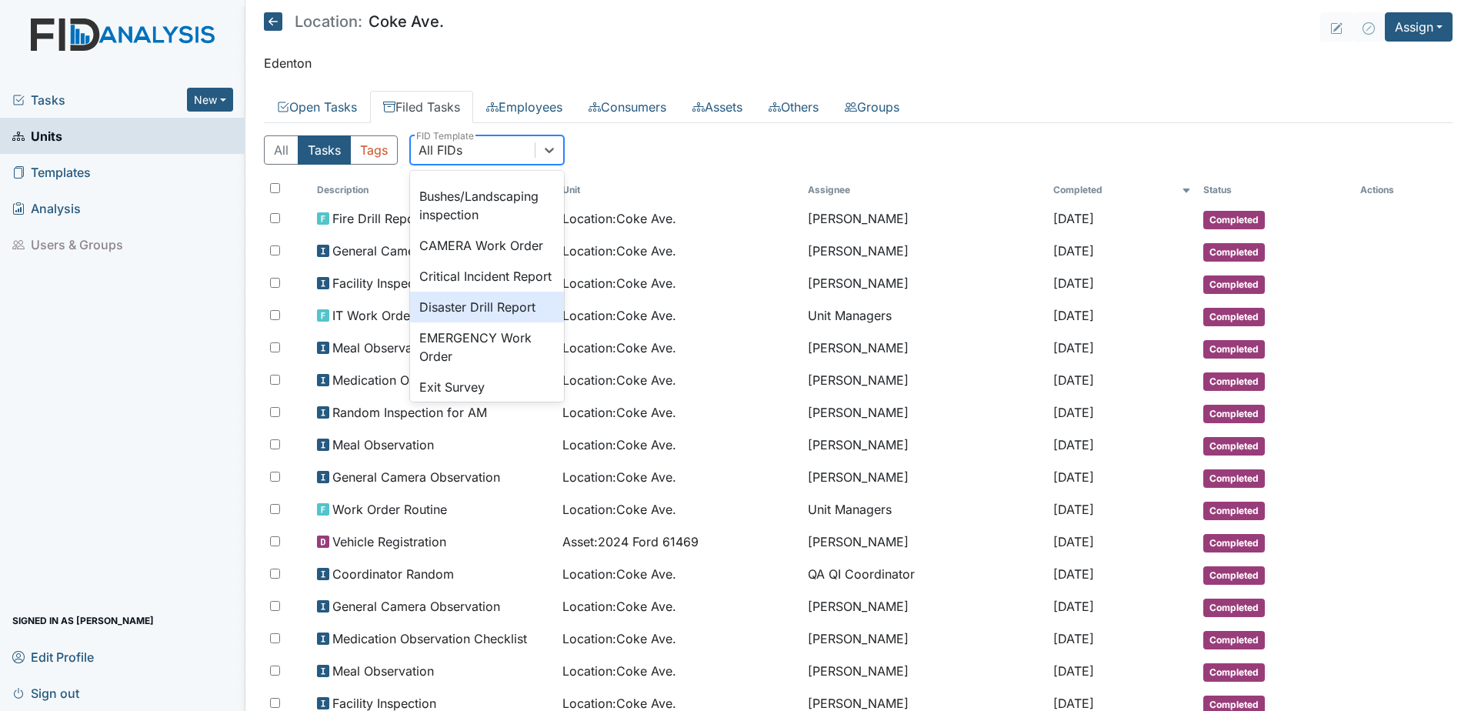
click at [478, 322] on div "Disaster Drill Report" at bounding box center [487, 306] width 154 height 31
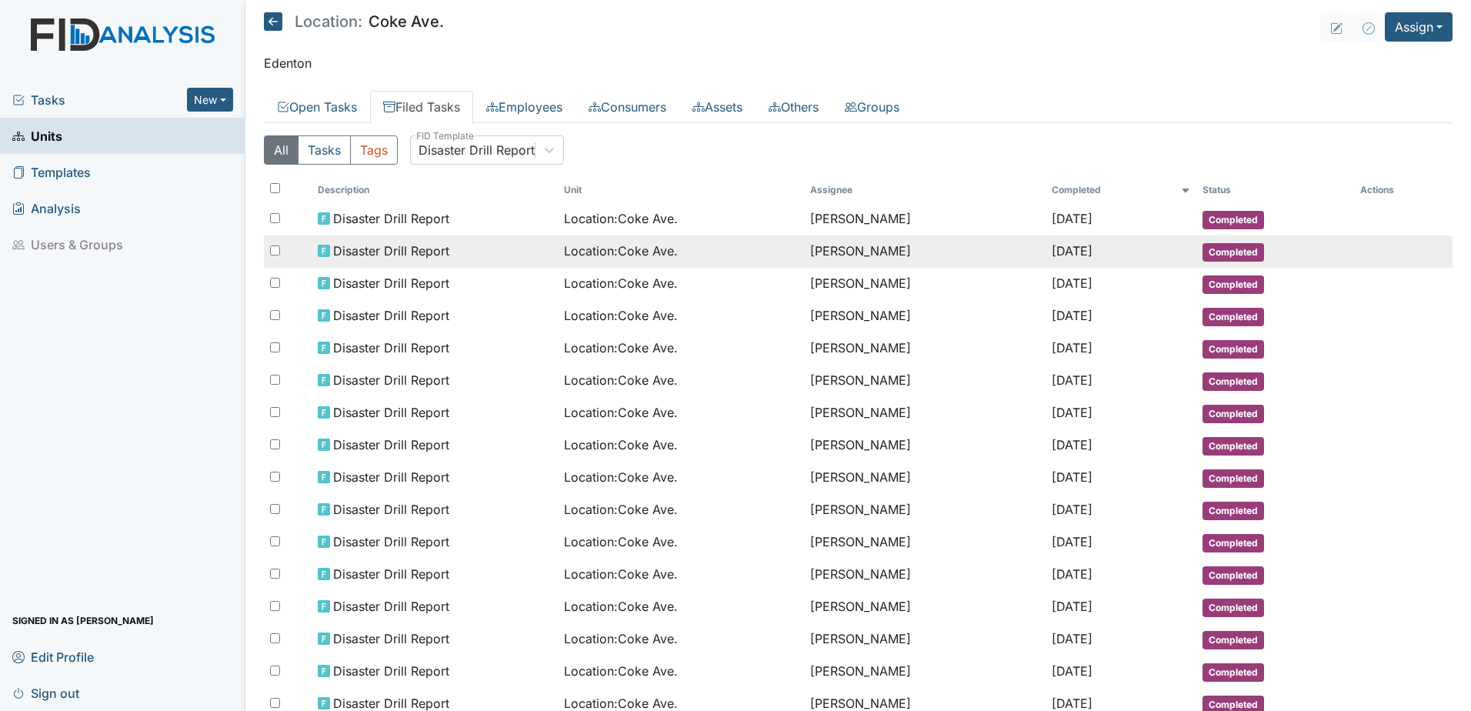
click at [1068, 246] on span "[DATE]" at bounding box center [1071, 250] width 41 height 15
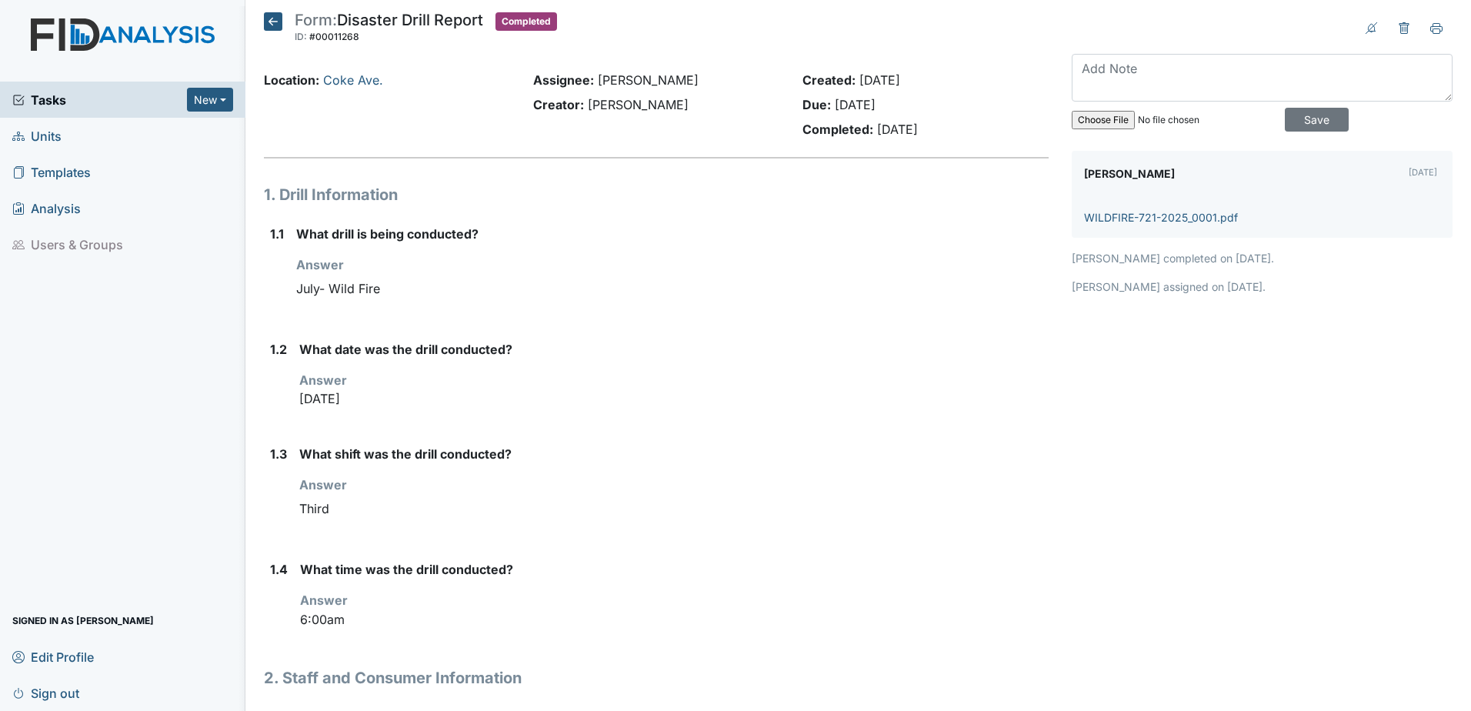
click at [271, 24] on icon at bounding box center [273, 21] width 18 height 18
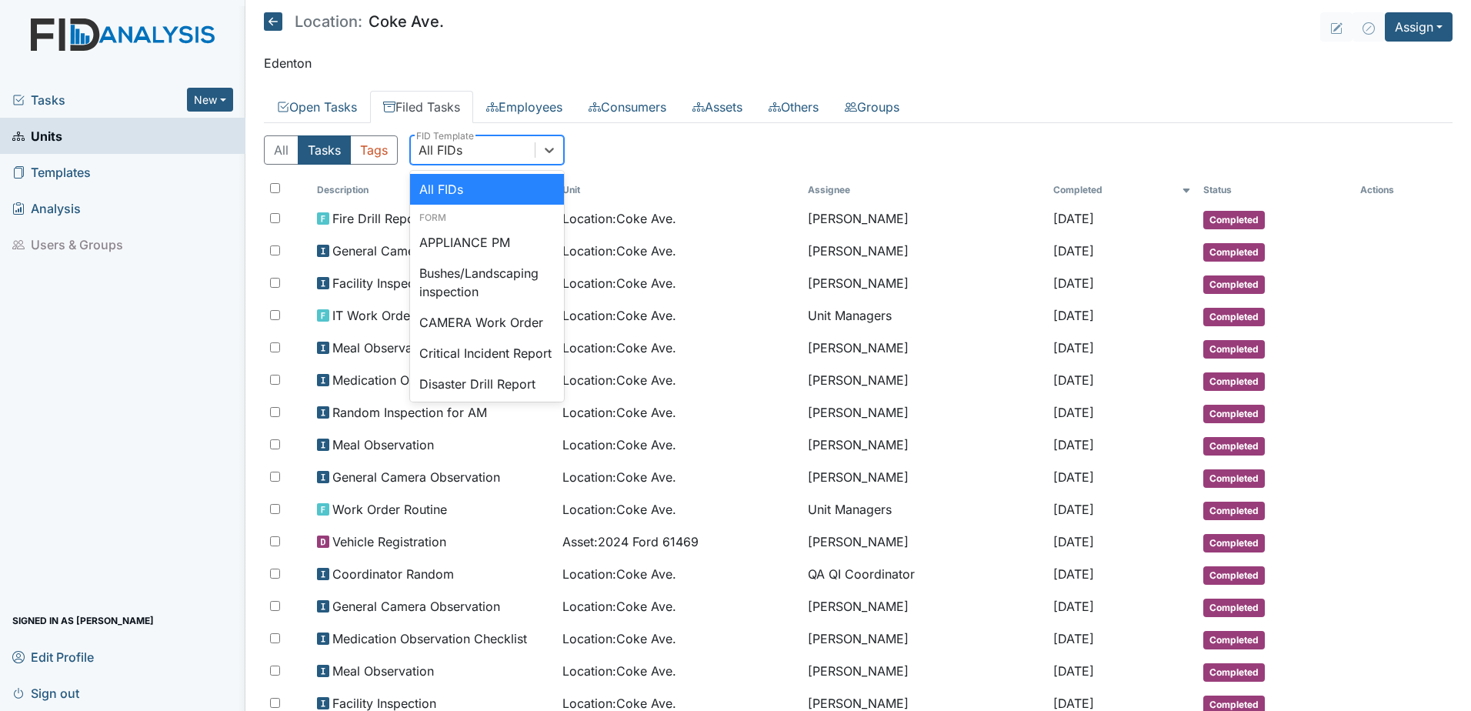
click at [493, 153] on div "All FIDs" at bounding box center [473, 150] width 124 height 28
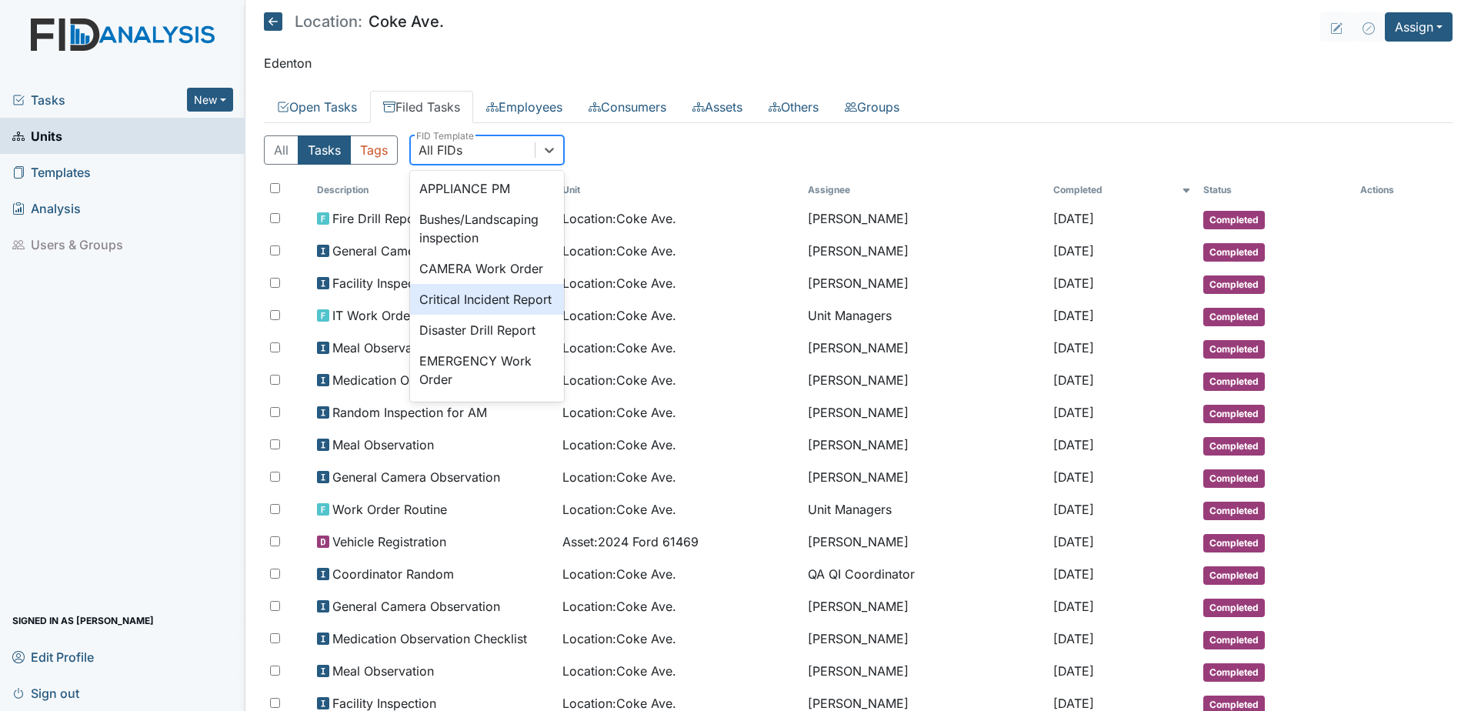
scroll to position [77, 0]
click at [466, 322] on div "Disaster Drill Report" at bounding box center [487, 306] width 154 height 31
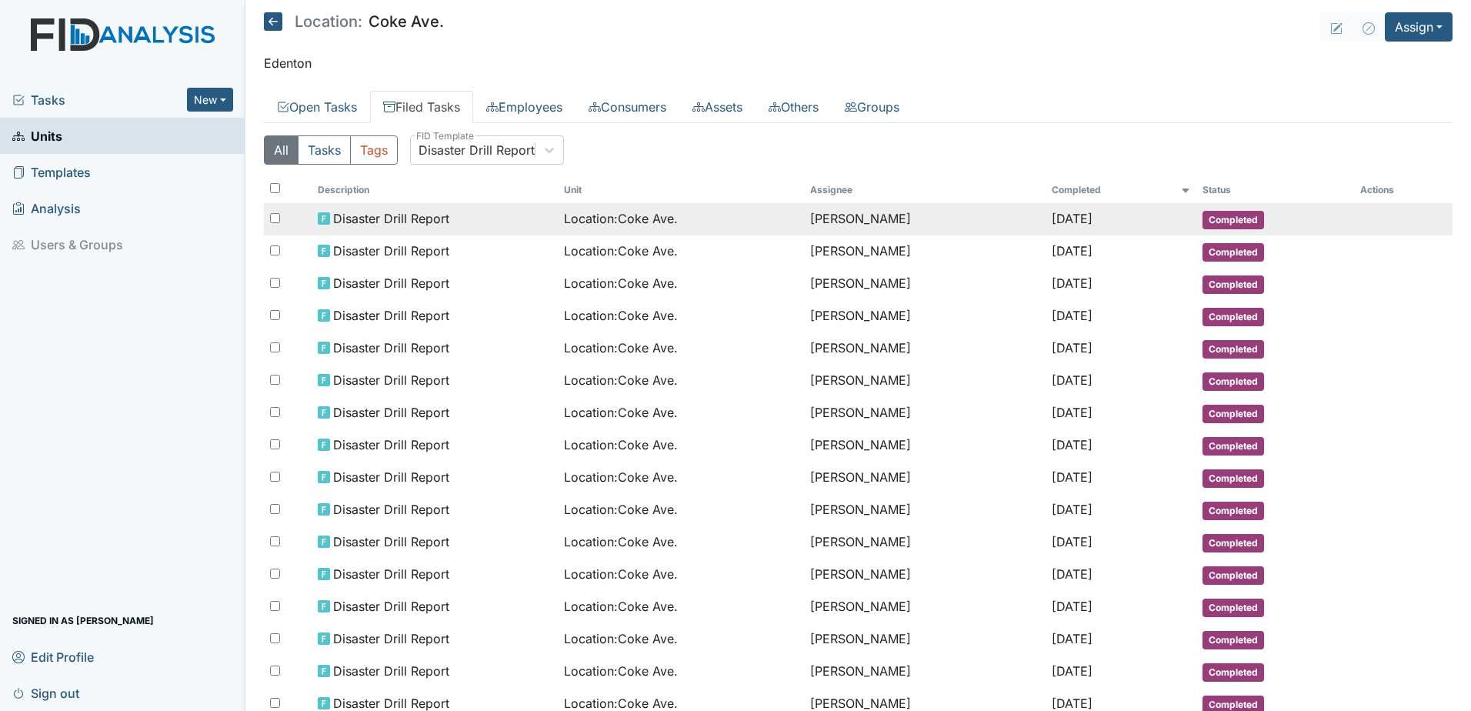
click at [446, 215] on span "Disaster Drill Report" at bounding box center [391, 218] width 116 height 18
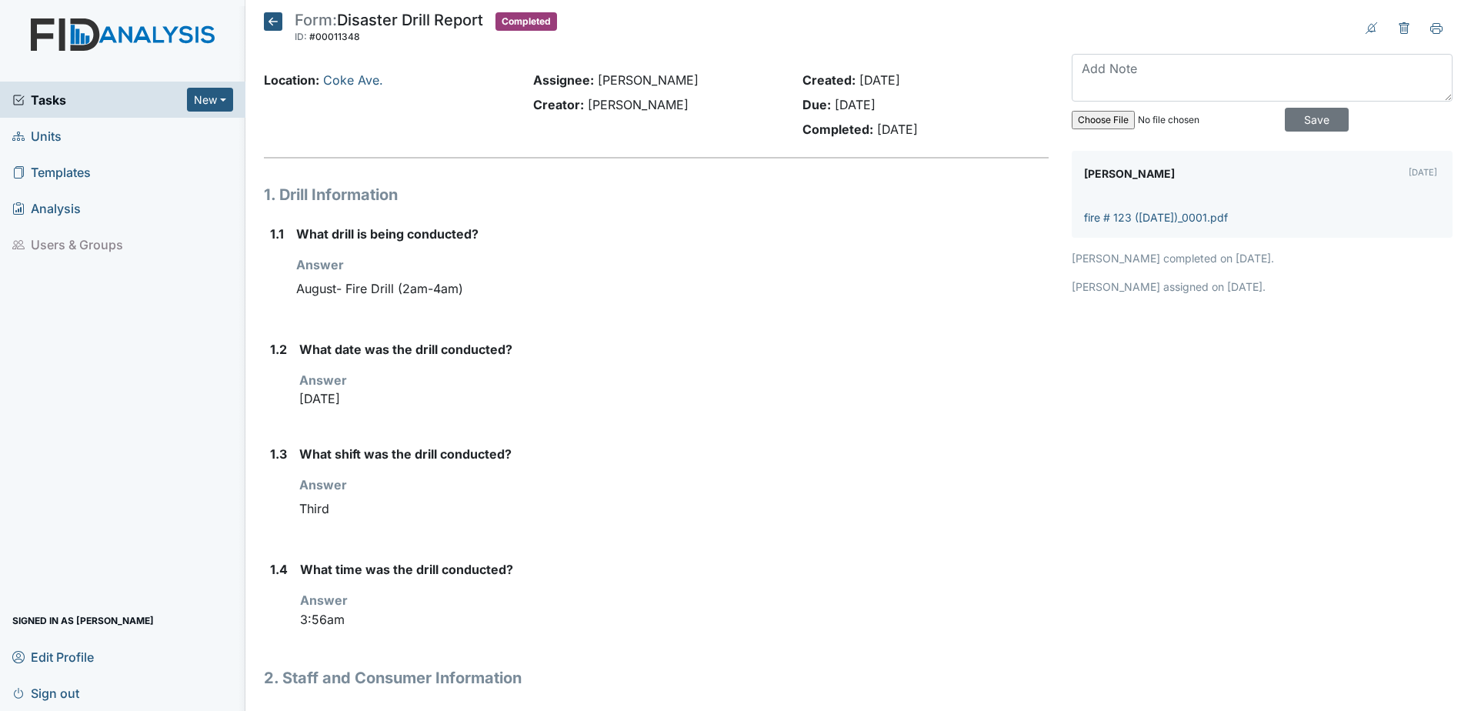
click at [272, 20] on icon at bounding box center [273, 21] width 18 height 18
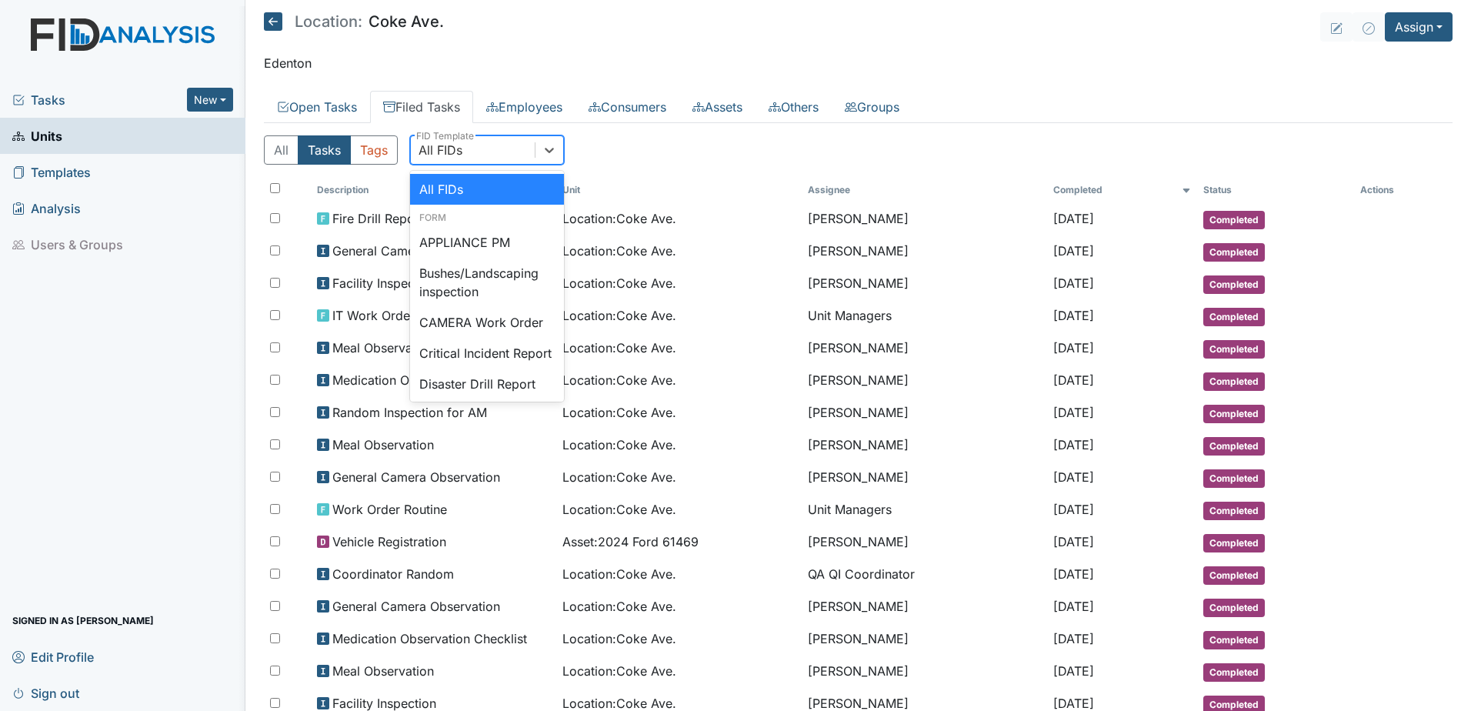
click at [455, 149] on div "All FIDs" at bounding box center [440, 150] width 44 height 18
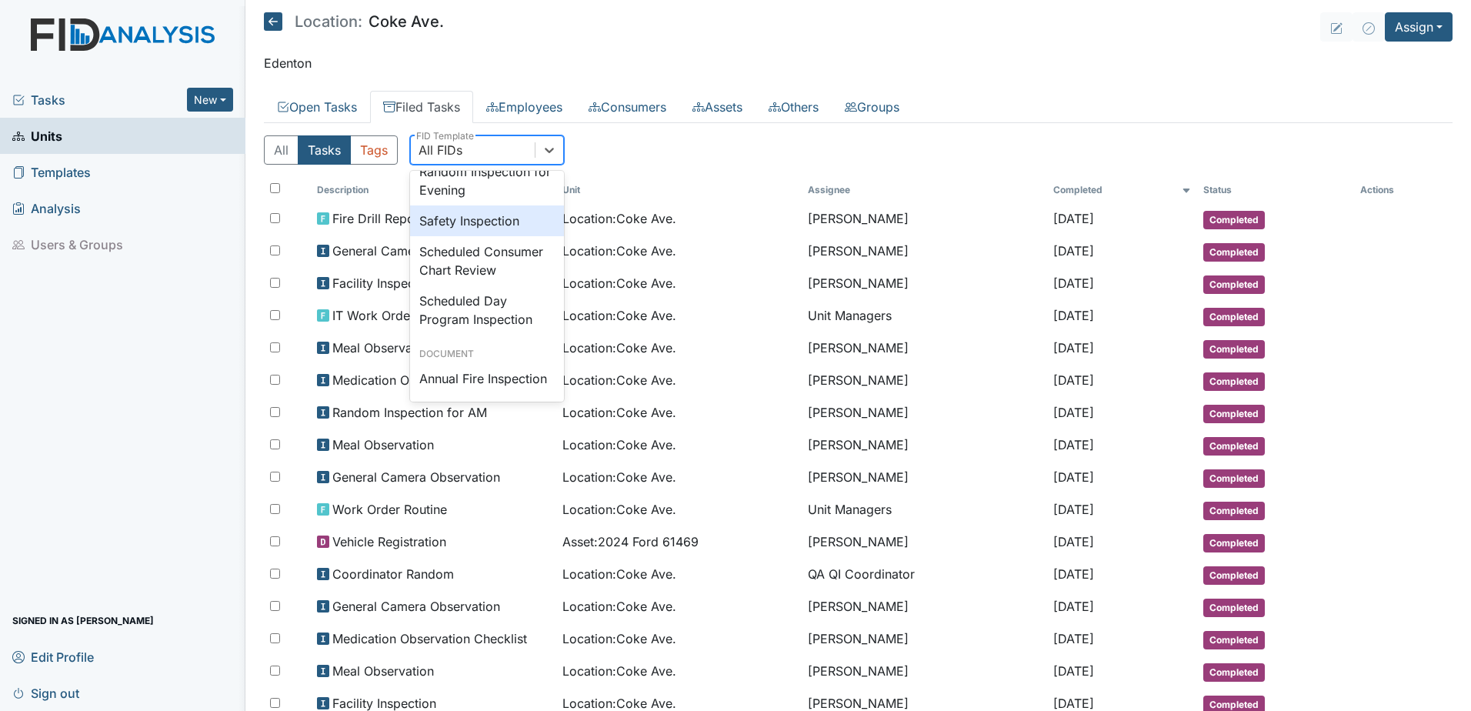
scroll to position [1538, 0]
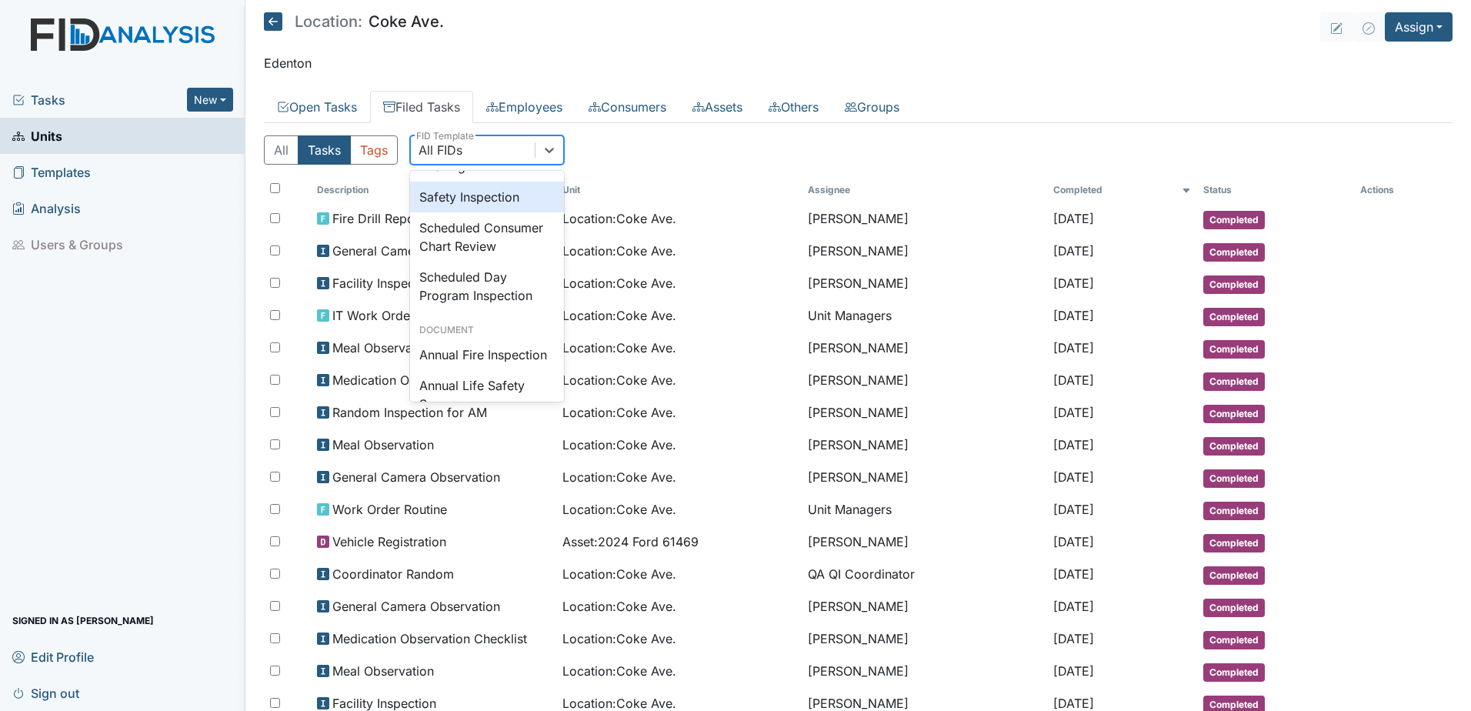
click at [445, 212] on div "Safety Inspection" at bounding box center [487, 197] width 154 height 31
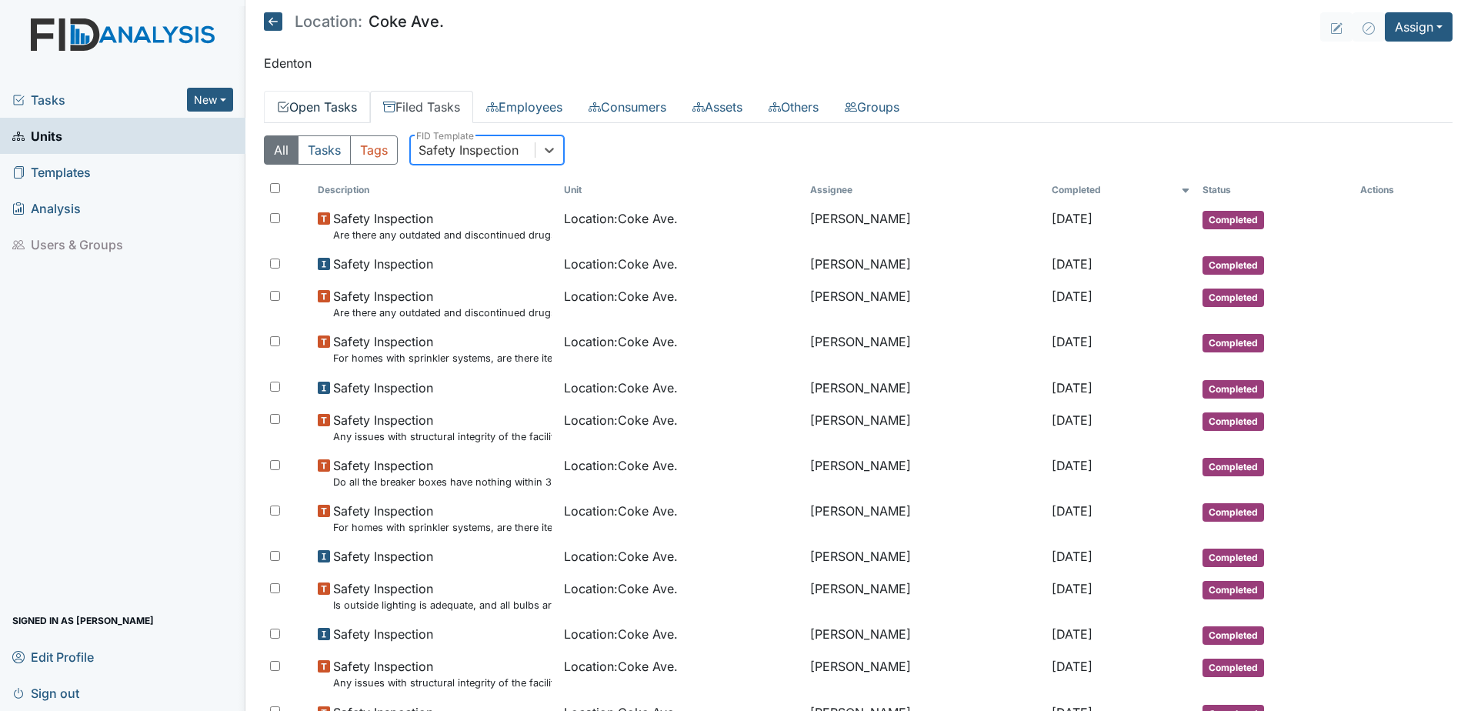
click at [315, 107] on link "Open Tasks" at bounding box center [317, 107] width 106 height 32
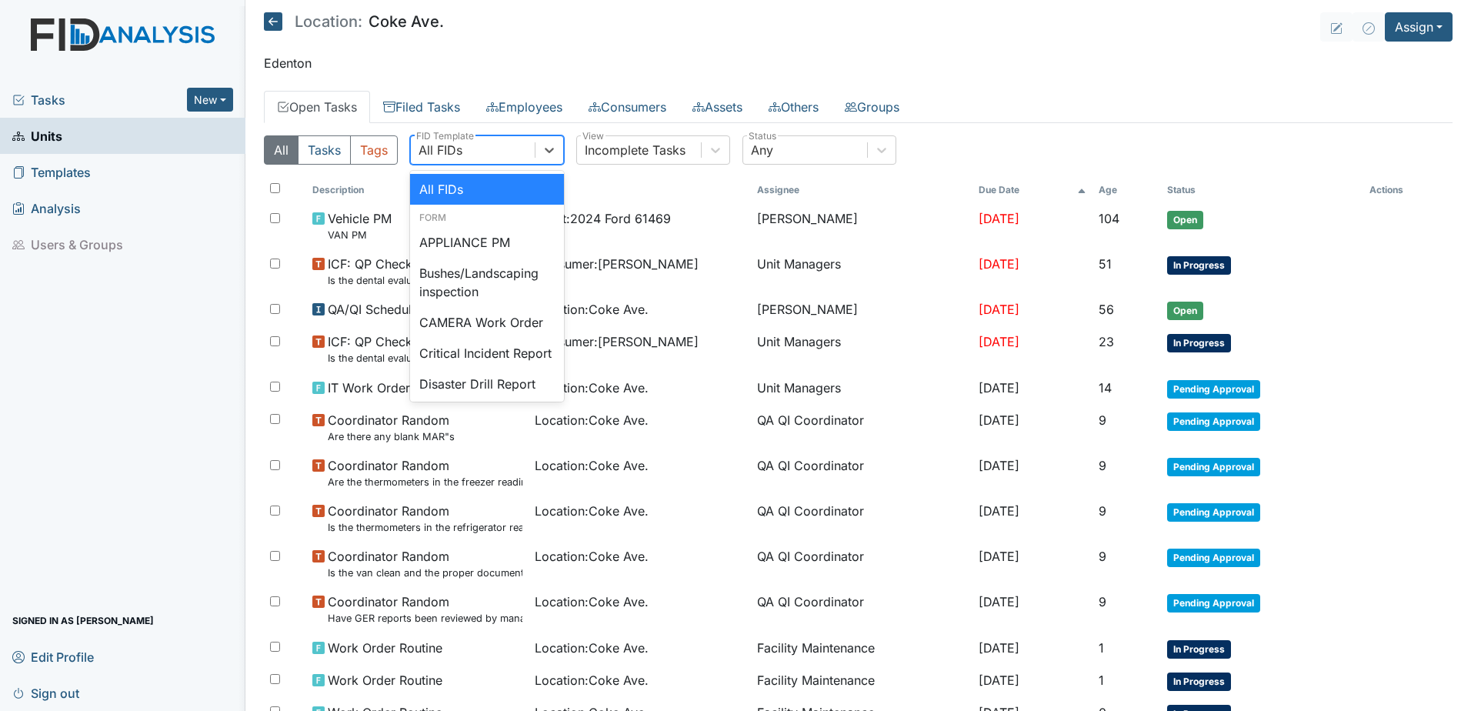
click at [488, 149] on div "All FIDs" at bounding box center [473, 150] width 124 height 28
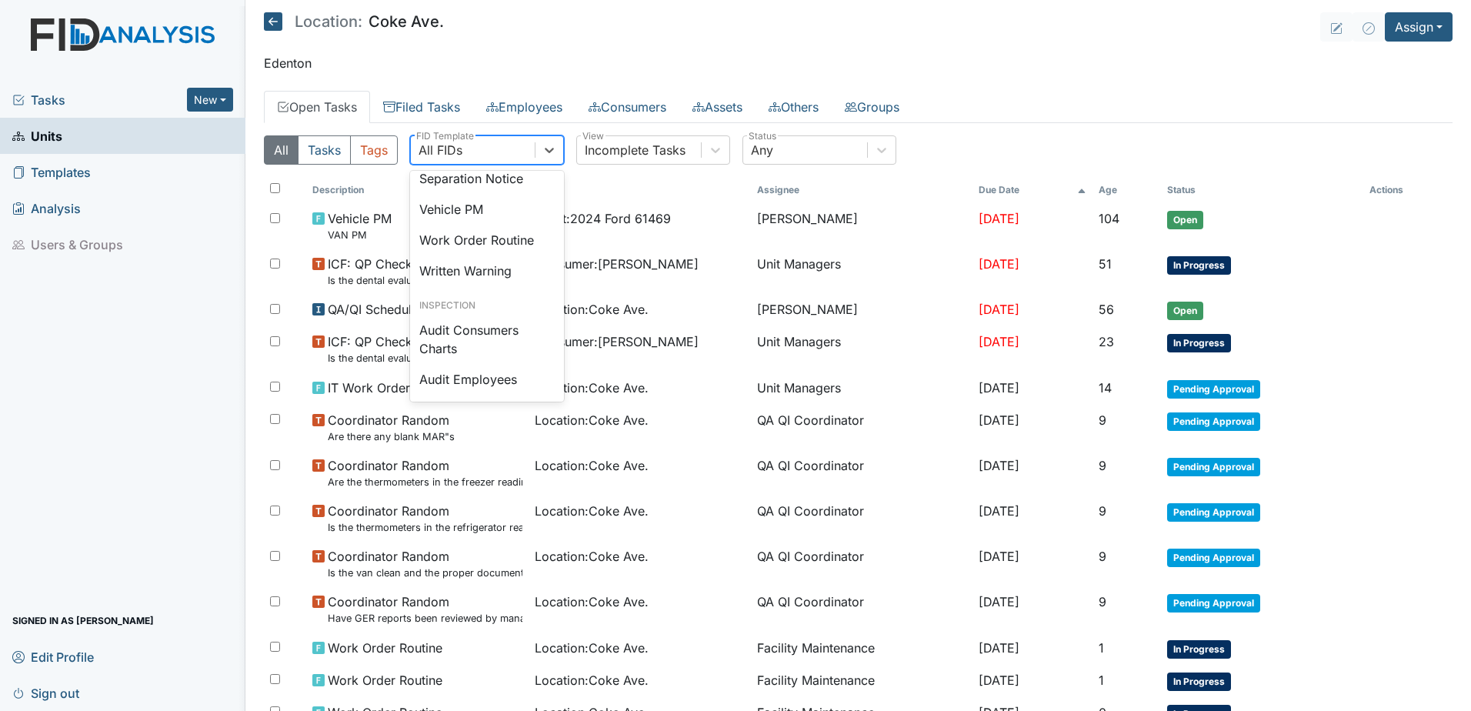
scroll to position [769, 0]
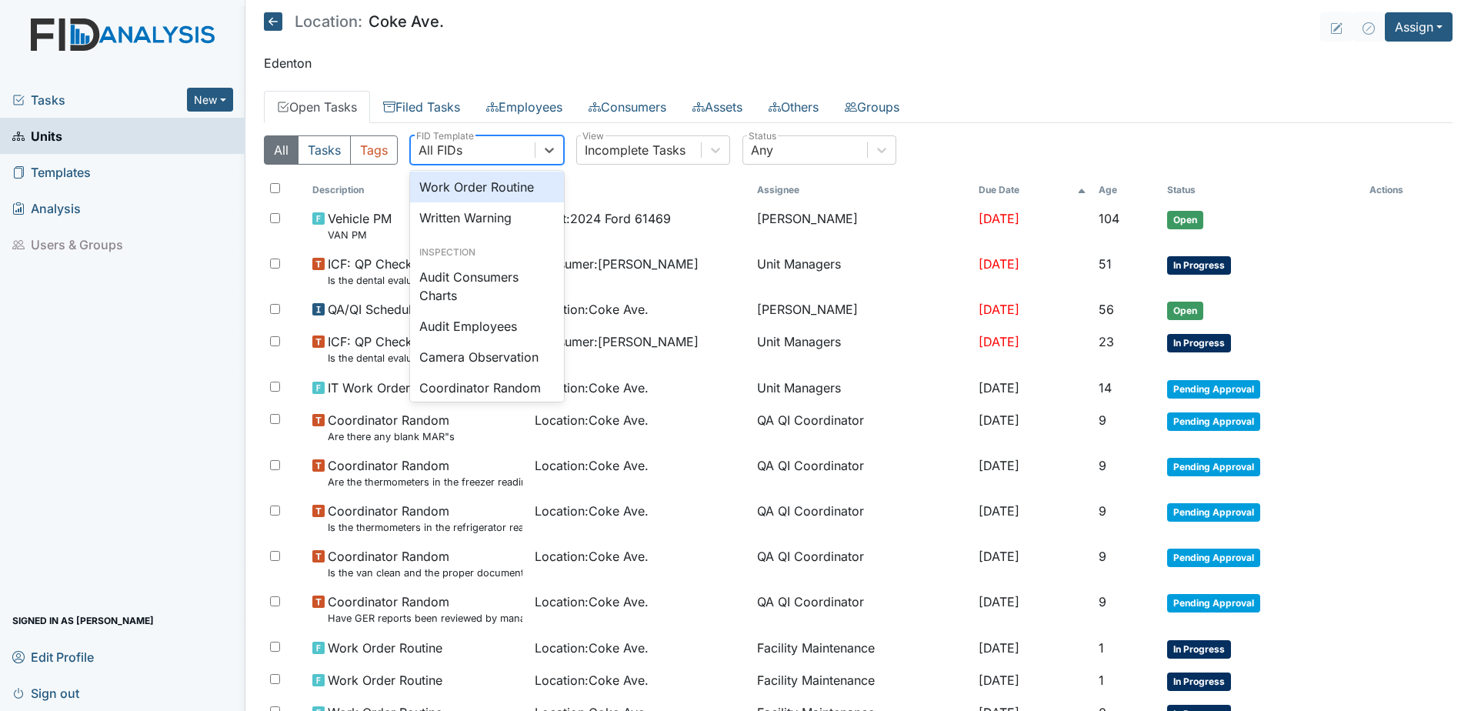
click at [493, 202] on div "Work Order Routine" at bounding box center [487, 187] width 154 height 31
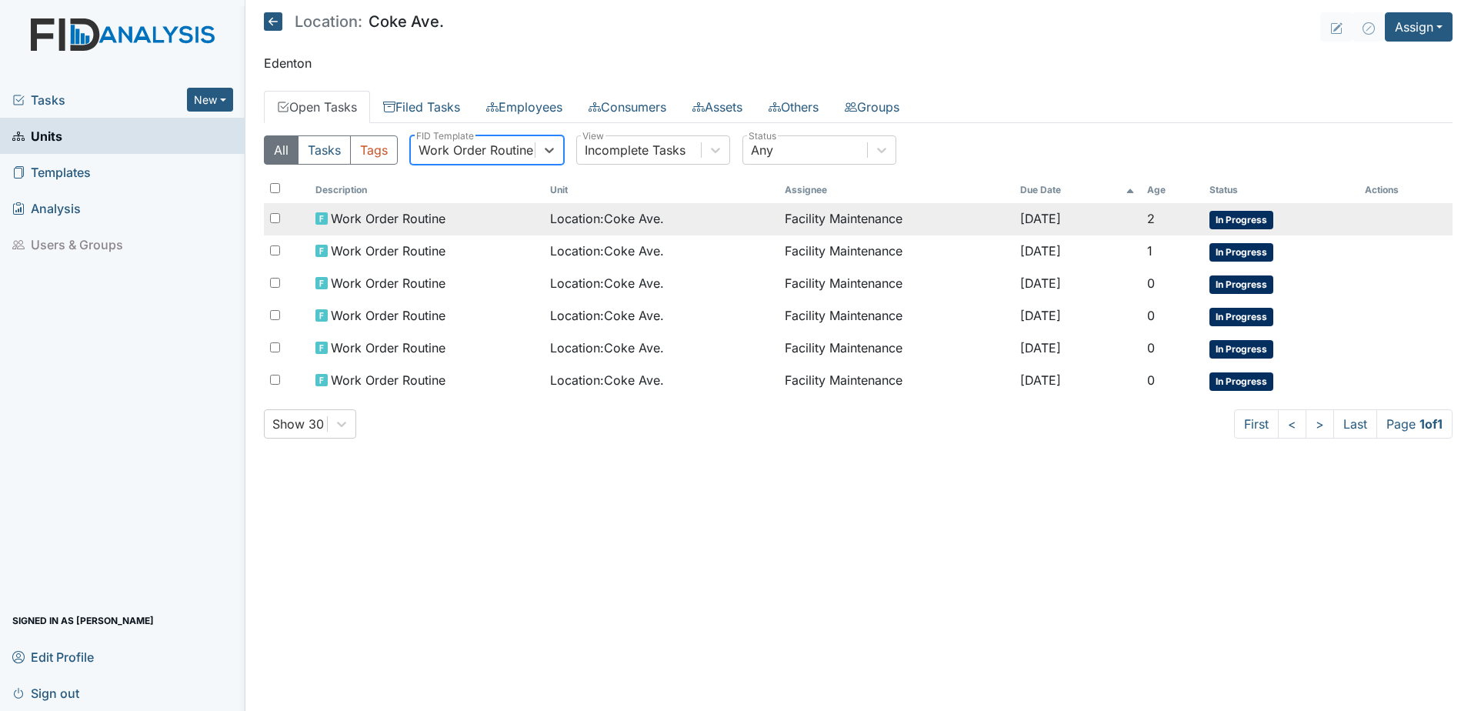
click at [567, 226] on span "Location : Coke Ave." at bounding box center [607, 218] width 114 height 18
click at [525, 222] on div "Work Order Routine" at bounding box center [426, 218] width 222 height 18
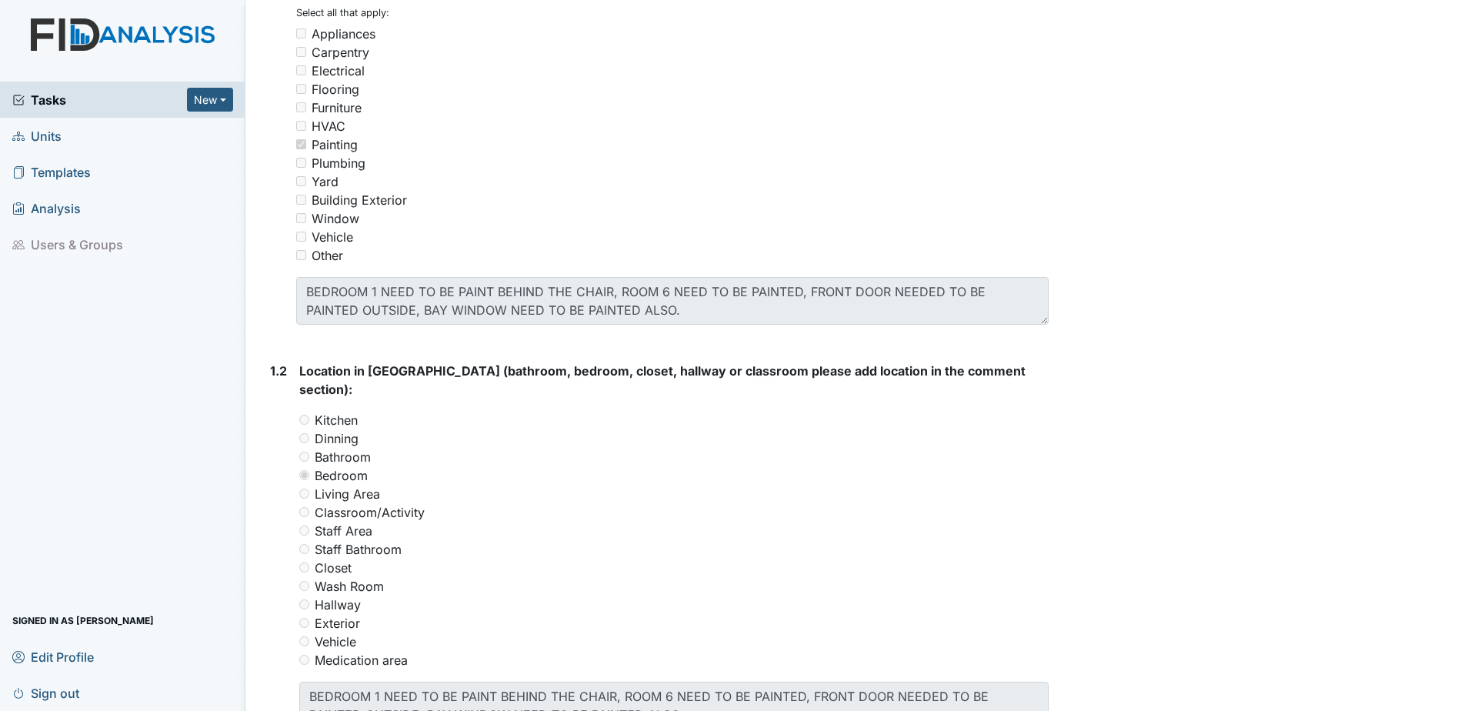
scroll to position [308, 0]
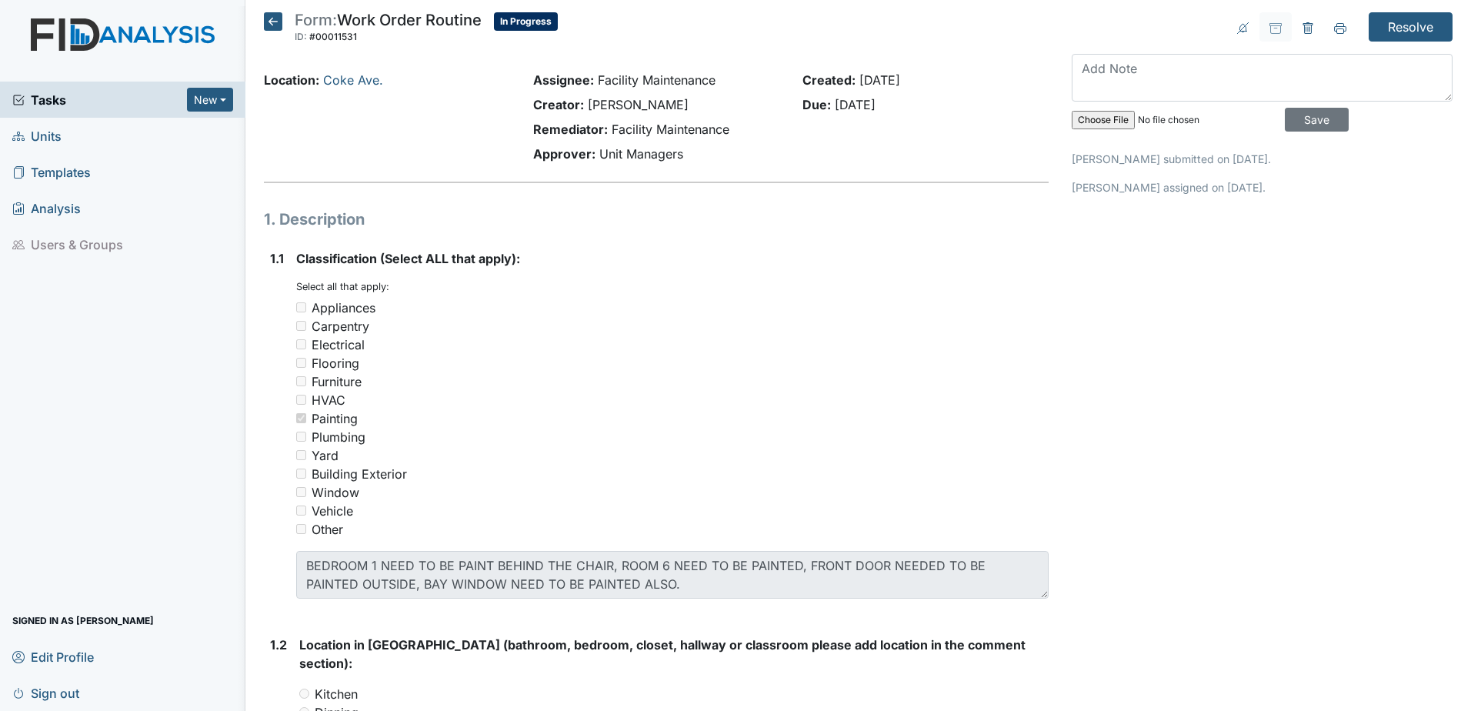
click at [272, 21] on icon at bounding box center [273, 21] width 18 height 18
